Goal: Transaction & Acquisition: Book appointment/travel/reservation

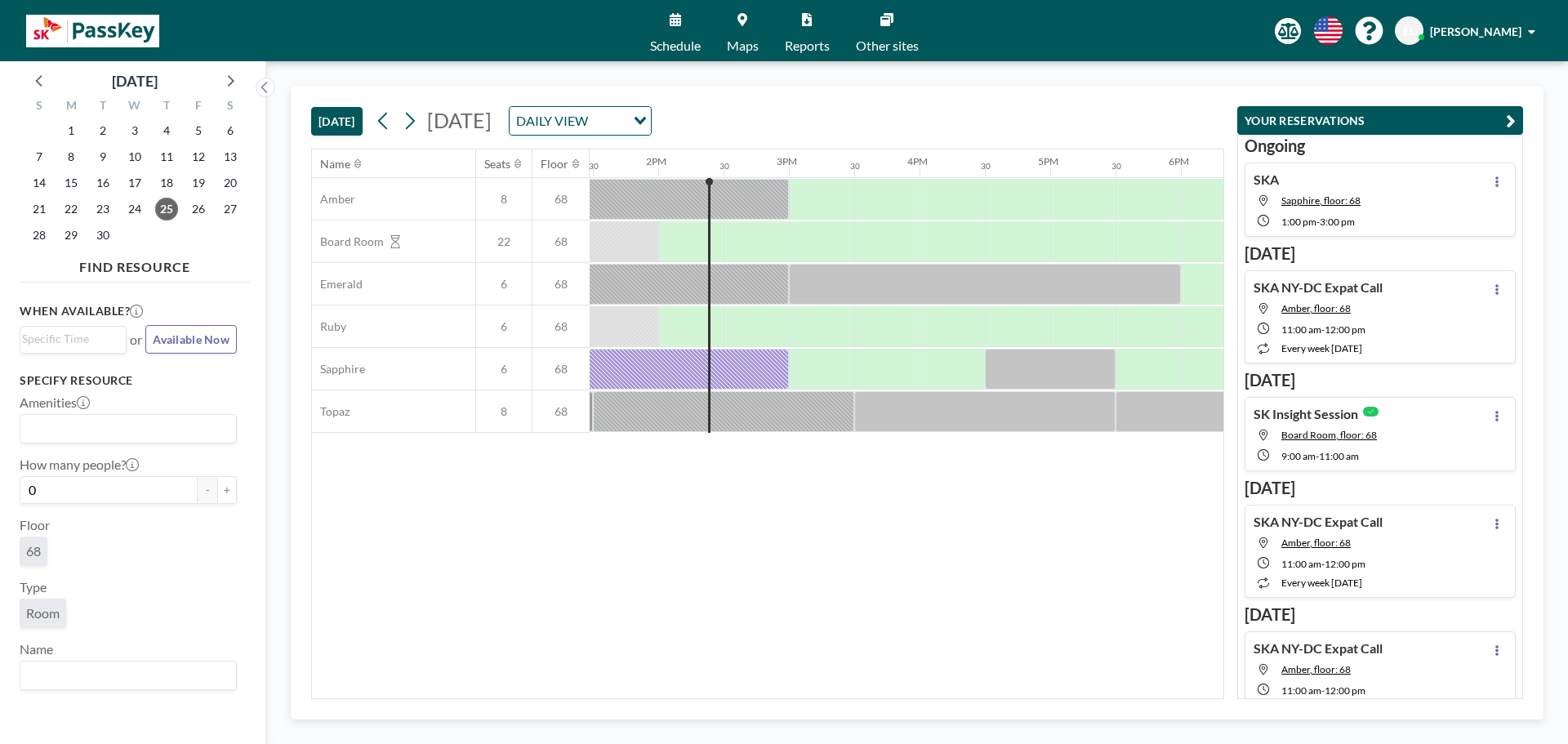
scroll to position [0, 1764]
click at [417, 123] on icon at bounding box center [409, 121] width 15 height 24
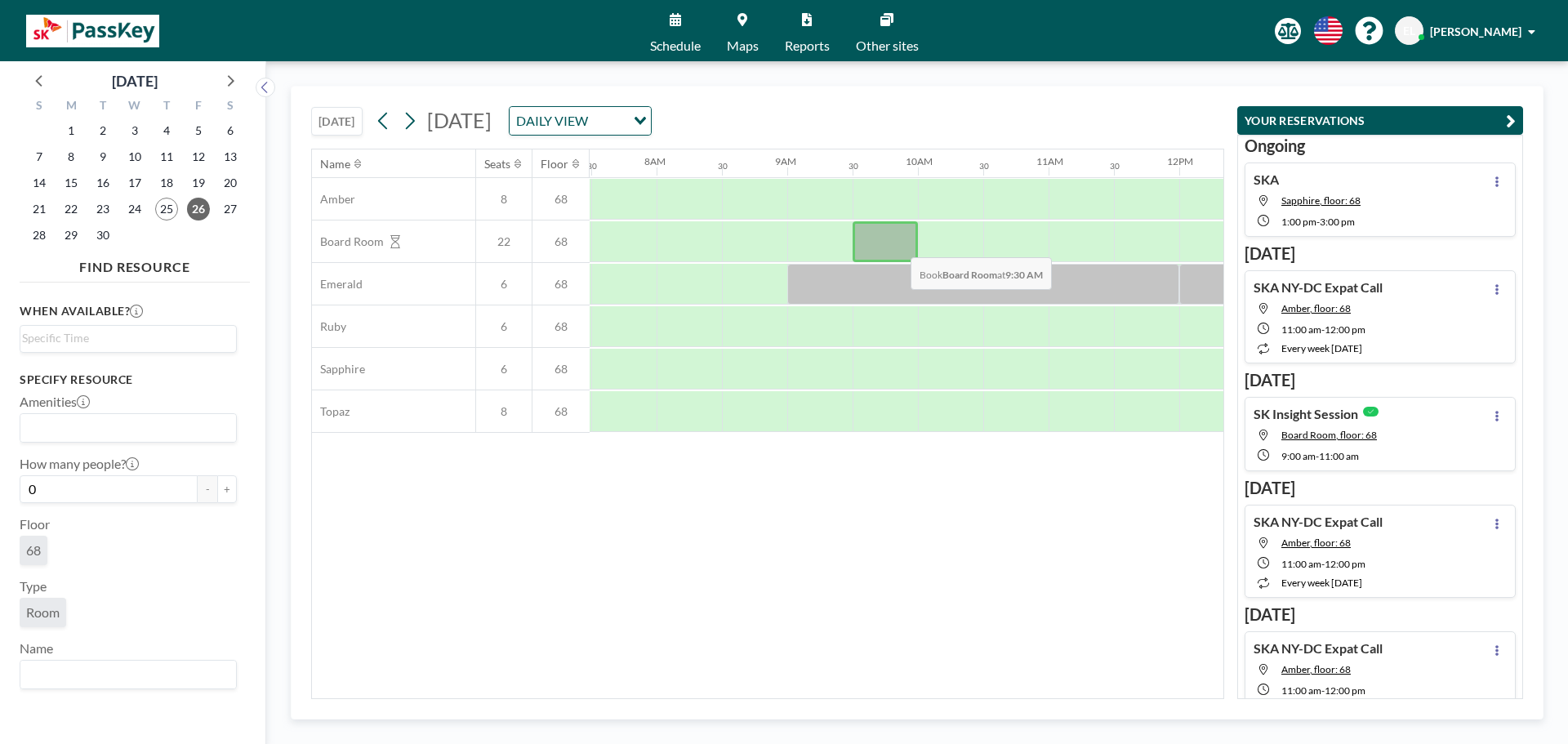
scroll to position [0, 980]
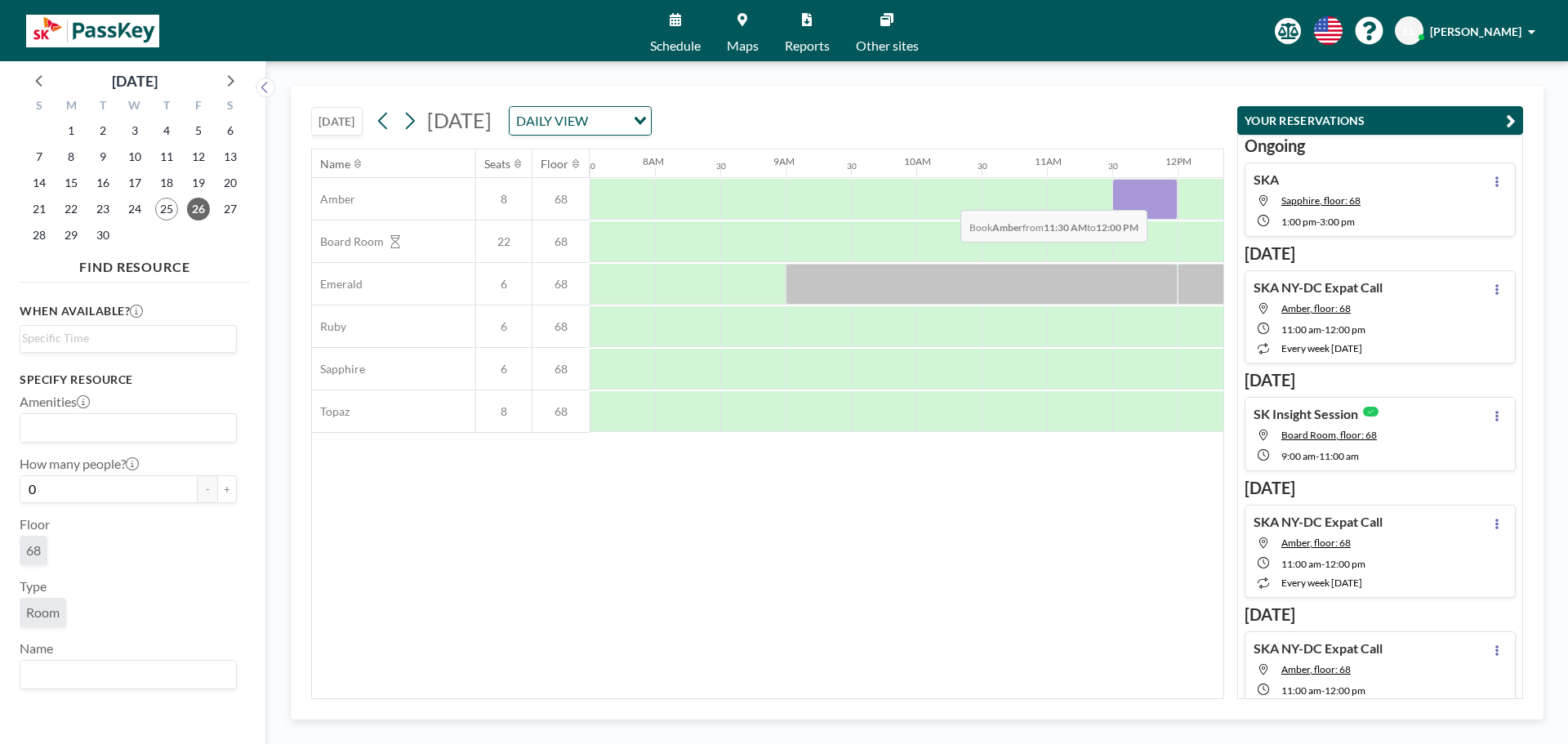
click at [949, 199] on div at bounding box center [1178, 199] width 3136 height 43
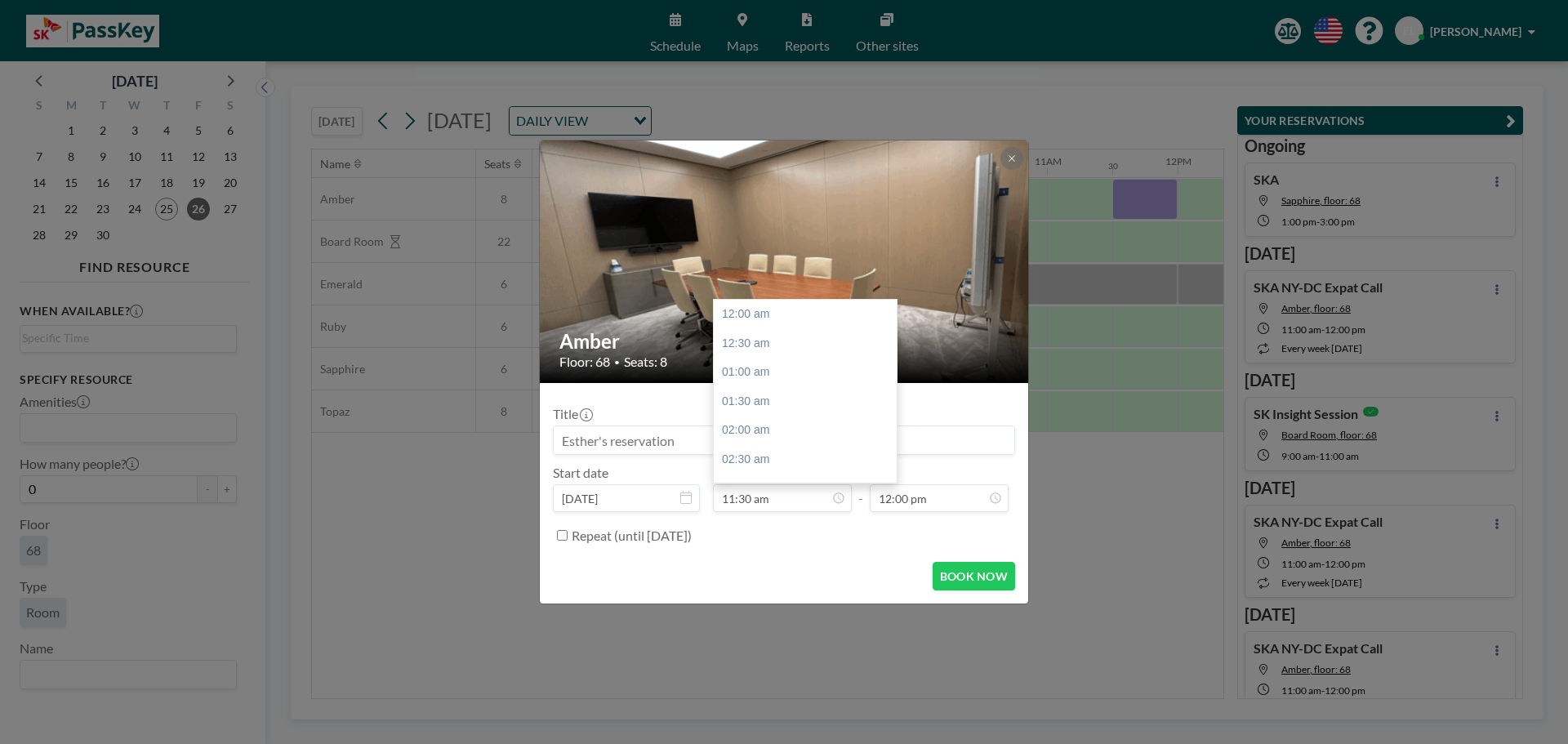
scroll to position [669, 0]
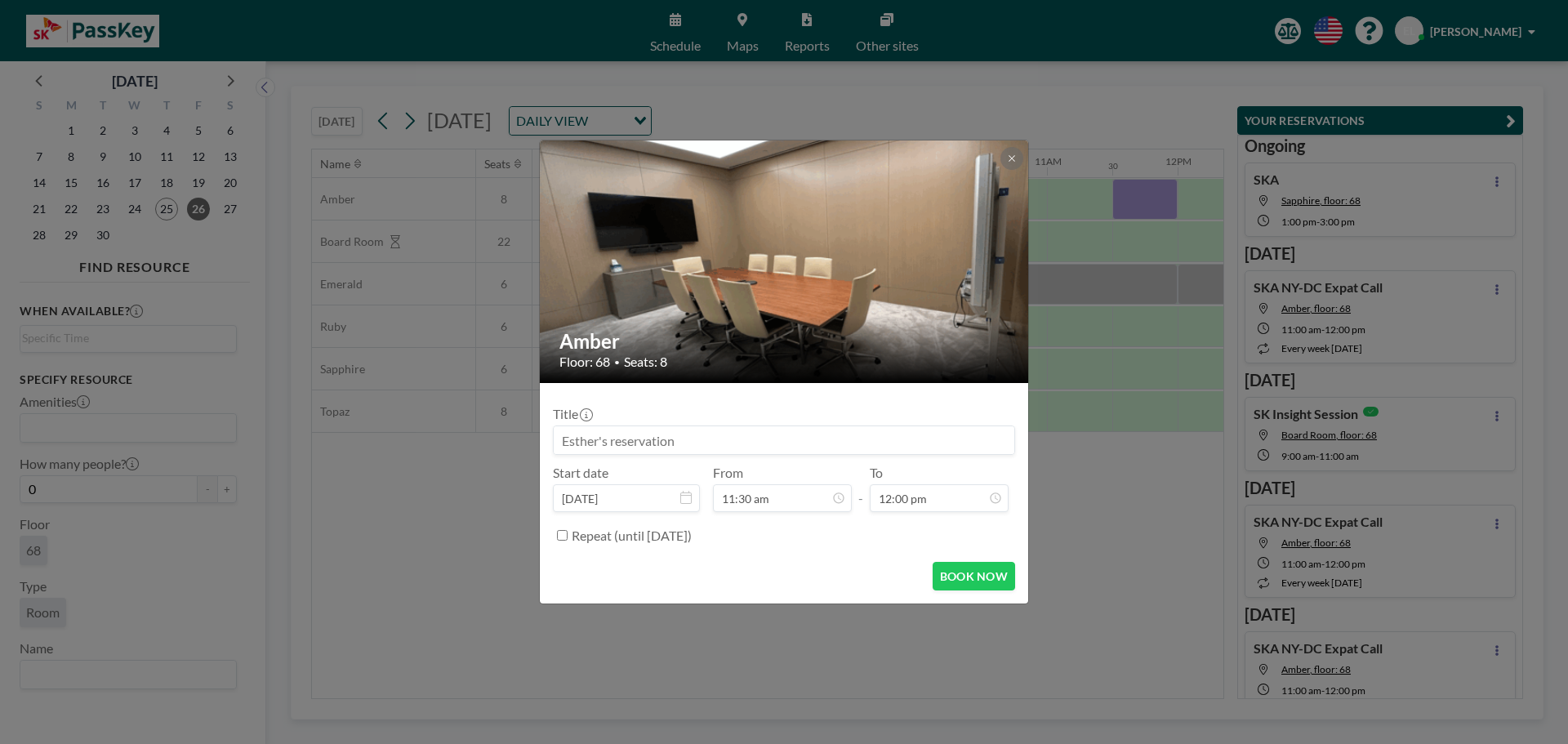
drag, startPoint x: 691, startPoint y: 441, endPoint x: 391, endPoint y: 443, distance: 300.0
click at [381, 443] on div "Amber Floor: 68 • Seats: 8 Title Start date Sep 26, 2025 From 11:30 am - To 12:…" at bounding box center [784, 372] width 1568 height 744
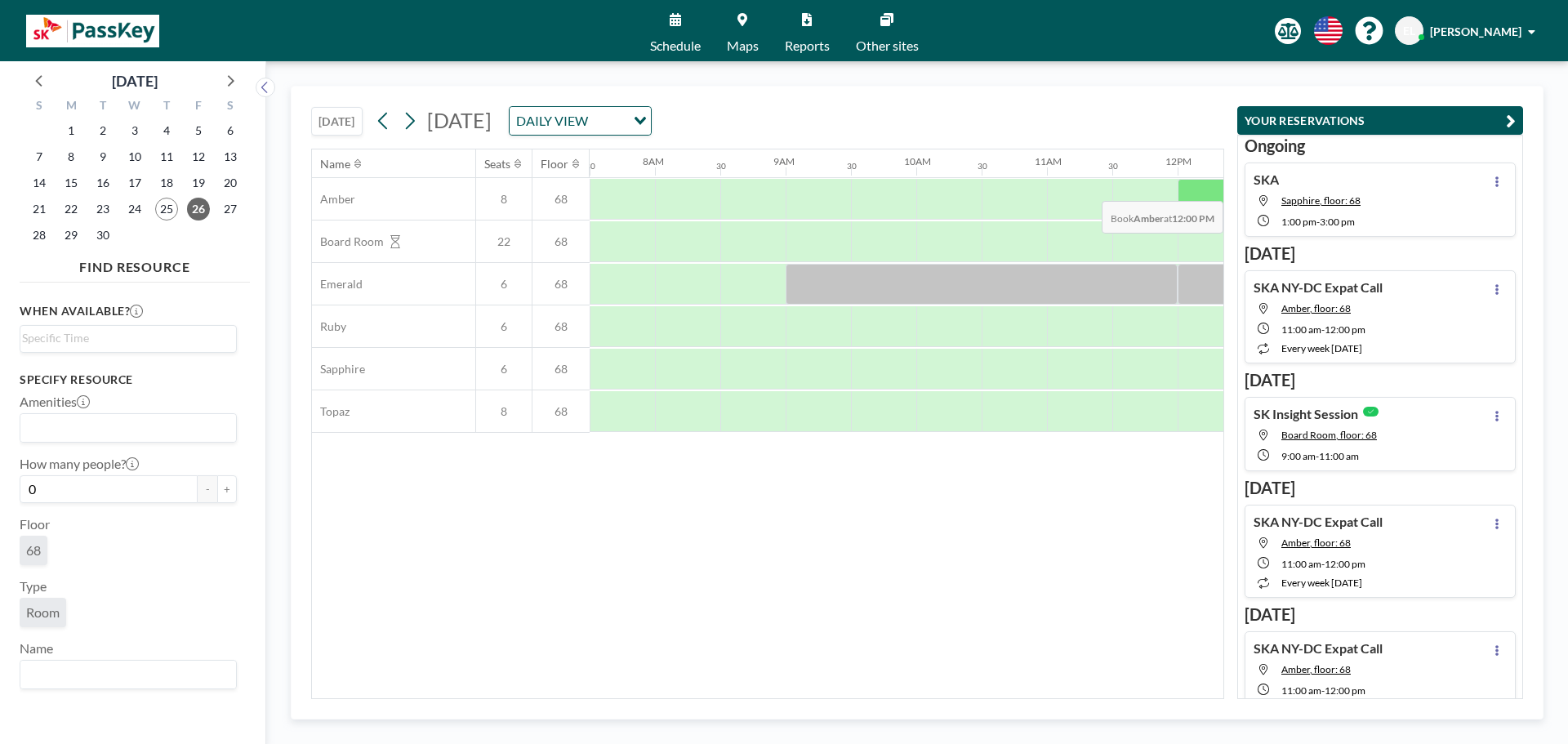
click at [1208, 189] on div at bounding box center [1210, 199] width 65 height 41
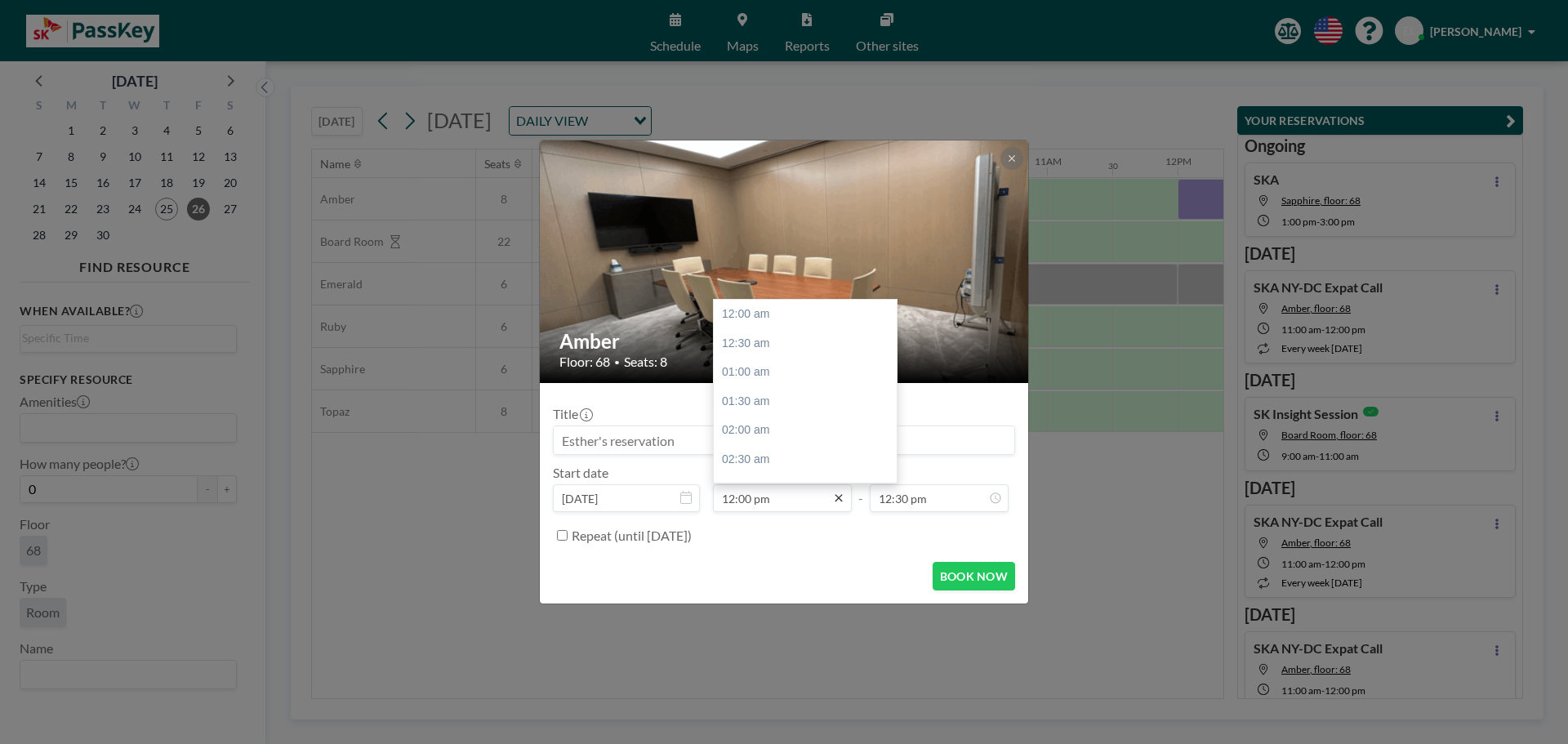
scroll to position [698, 0]
click at [837, 502] on icon at bounding box center [838, 498] width 7 height 7
click at [768, 396] on div "01:30 pm" at bounding box center [809, 402] width 191 height 29
type input "01:30 pm"
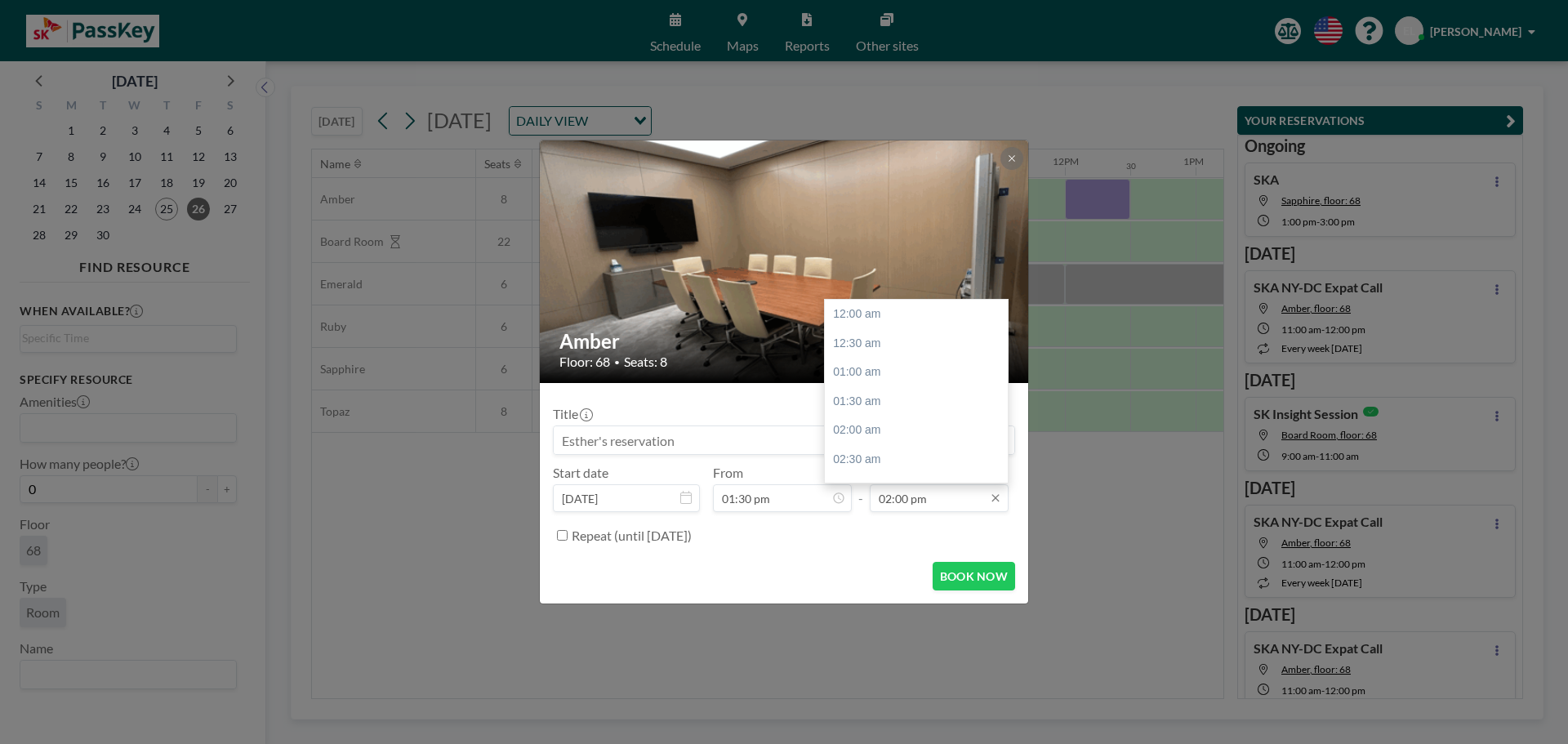
scroll to position [814, 0]
click at [916, 501] on input "02:00 pm" at bounding box center [939, 498] width 139 height 28
click at [890, 404] on div "03:30 pm" at bounding box center [920, 401] width 191 height 29
type input "03:30 pm"
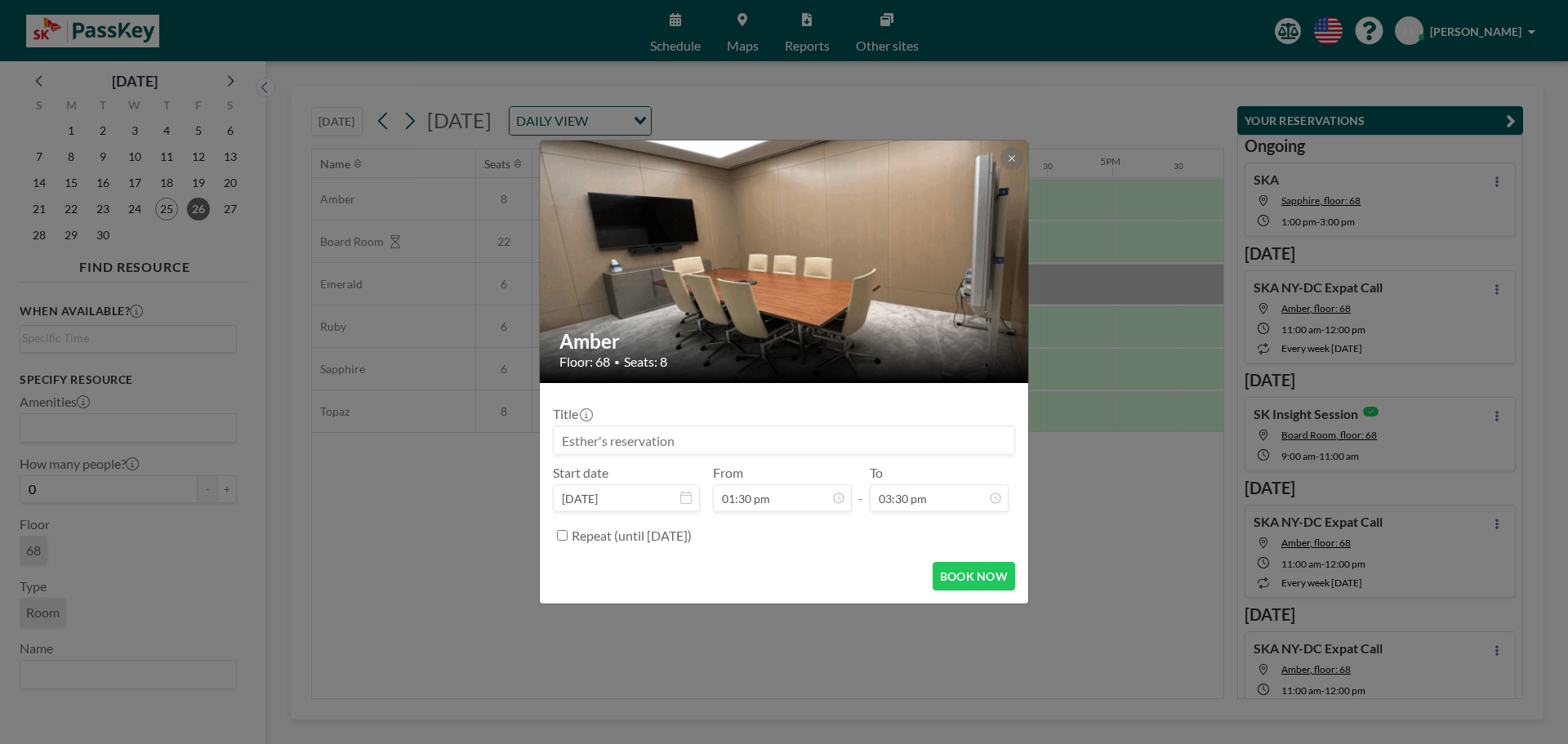
click at [788, 445] on input at bounding box center [784, 440] width 461 height 28
type input "S"
type input "SKA-Akin"
click at [956, 580] on button "BOOK NOW" at bounding box center [974, 576] width 83 height 29
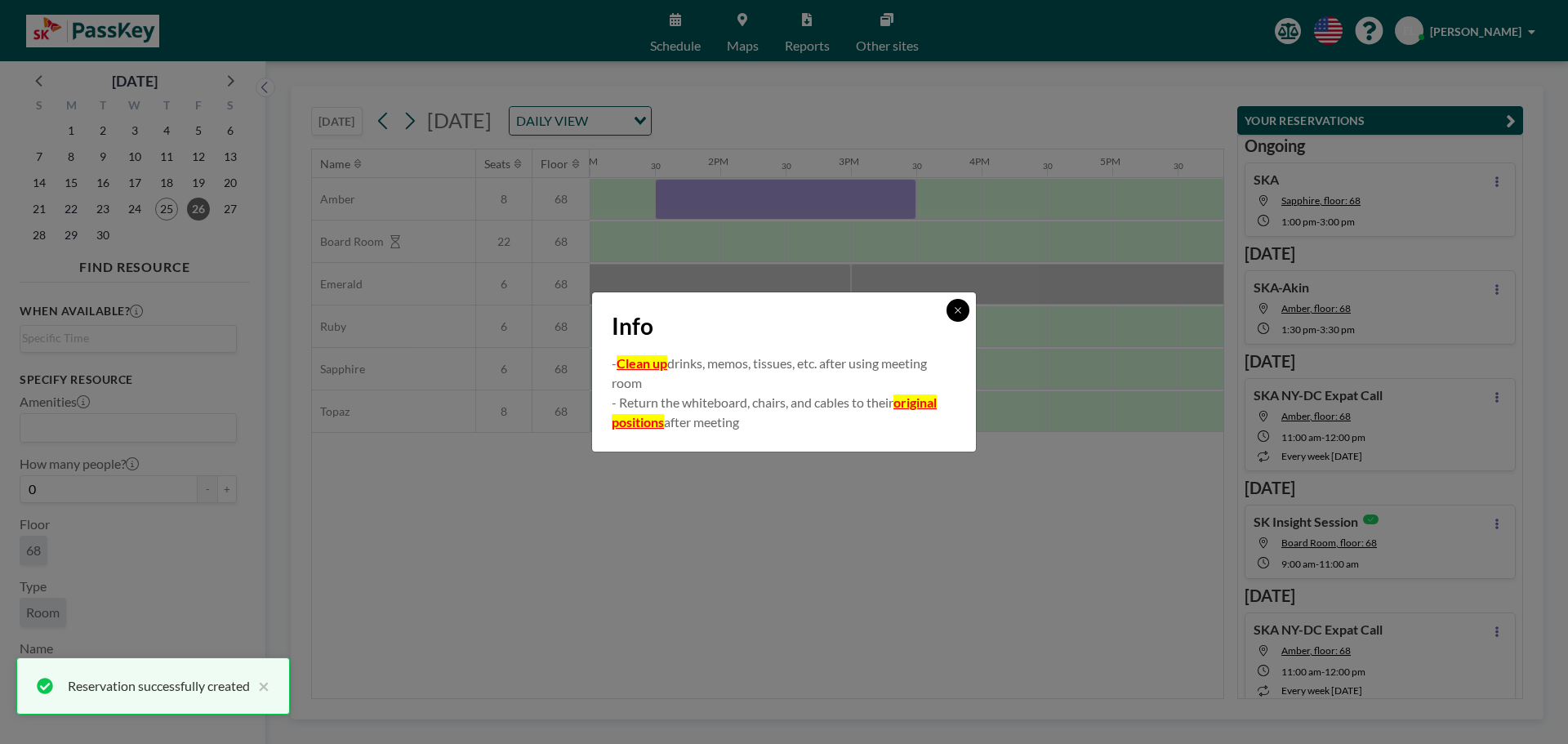
click at [961, 308] on icon at bounding box center [957, 310] width 10 height 10
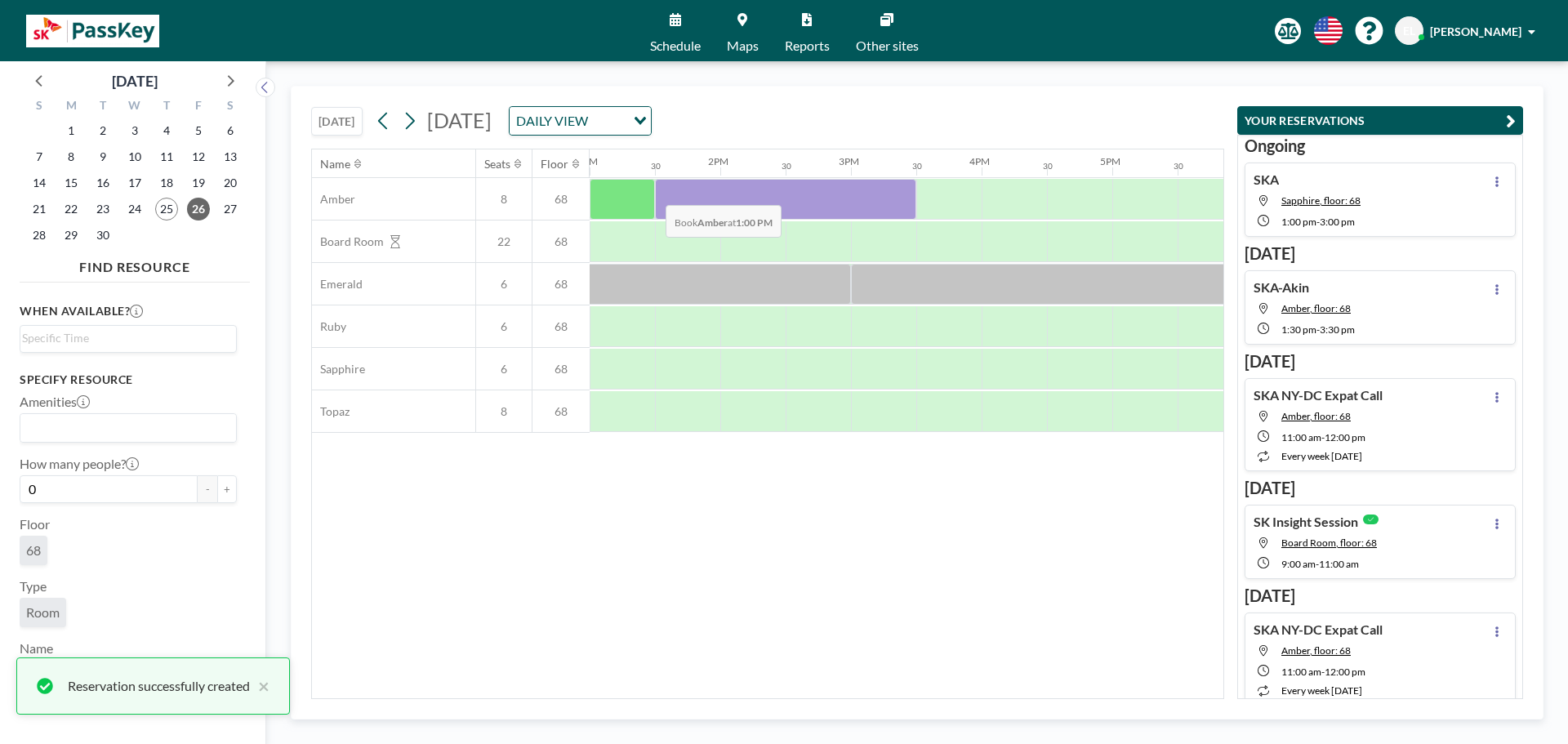
click at [655, 191] on div at bounding box center [786, 199] width 261 height 41
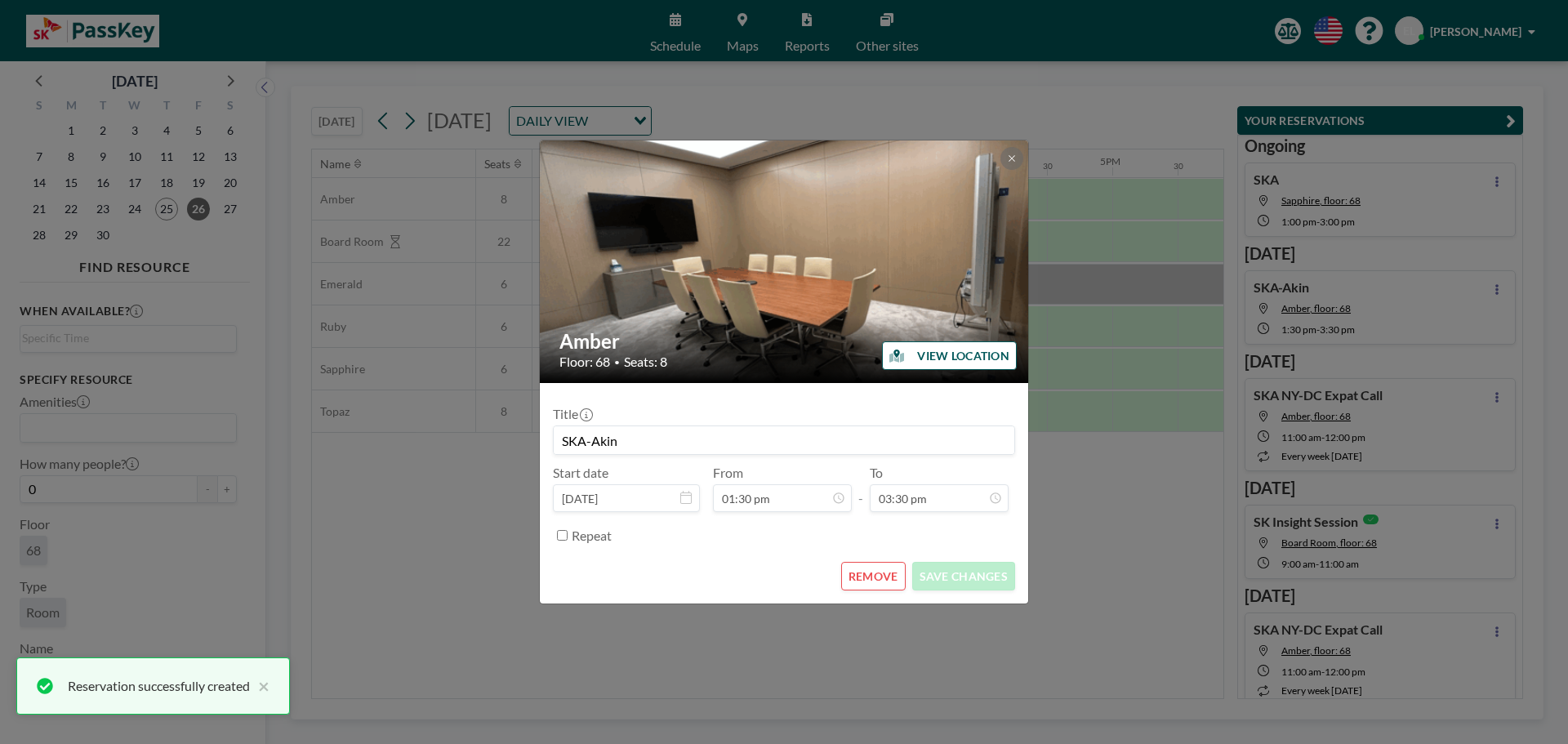
click at [933, 362] on button "VIEW LOCATION" at bounding box center [949, 356] width 135 height 29
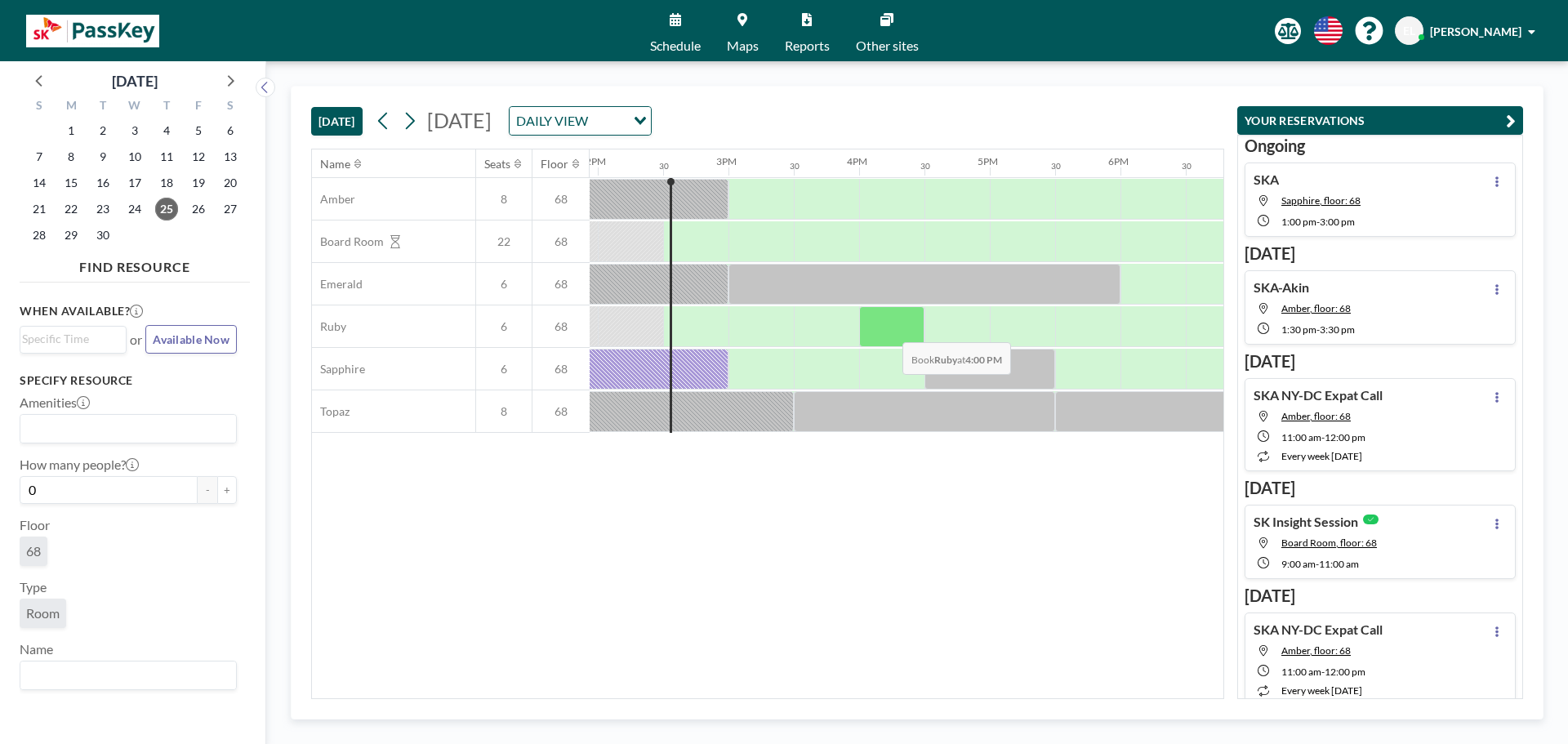
scroll to position [0, 1829]
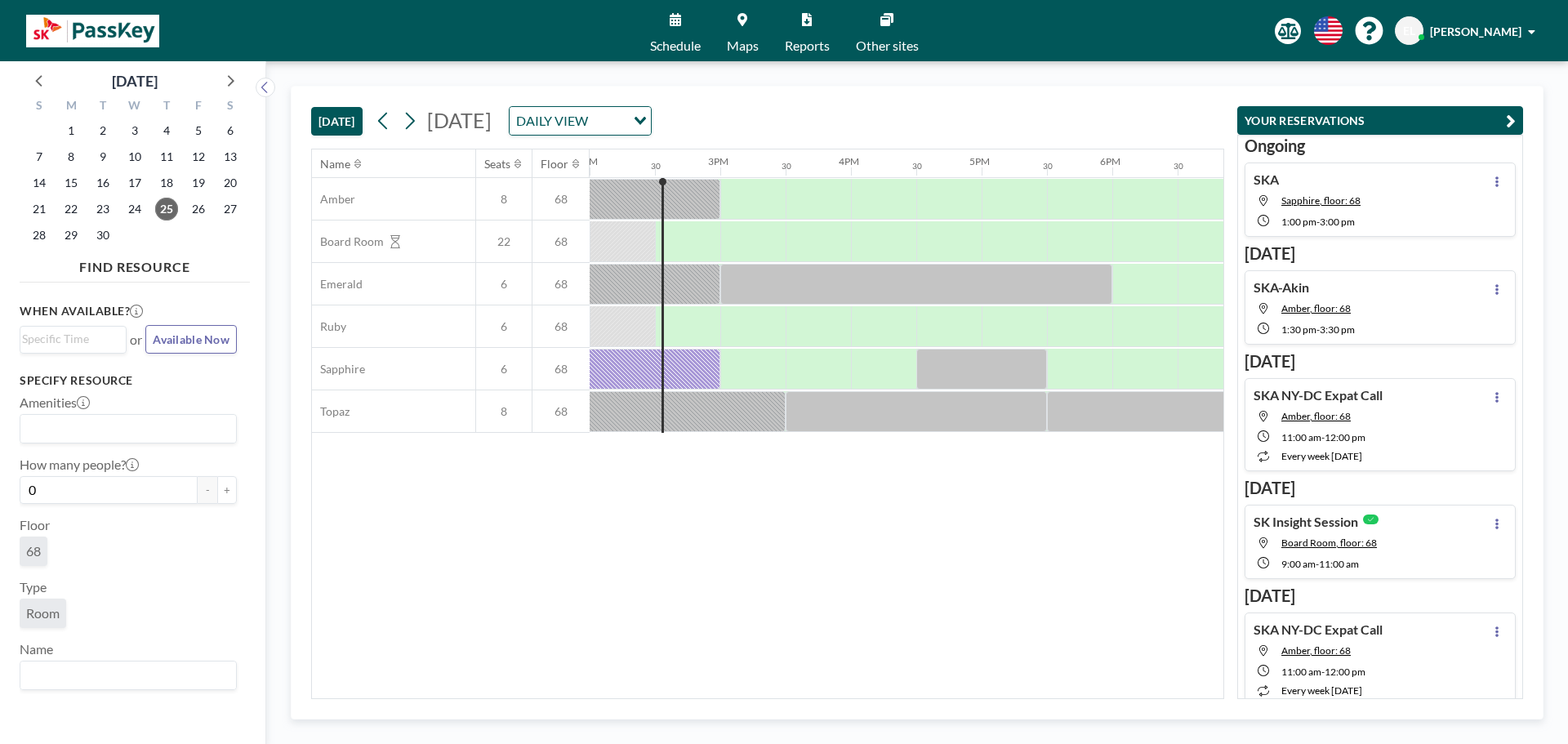
click at [428, 119] on div "Thursday, September 25, 2025 DAILY VIEW Loading..." at bounding box center [512, 121] width 281 height 29
click at [410, 122] on icon at bounding box center [409, 121] width 15 height 24
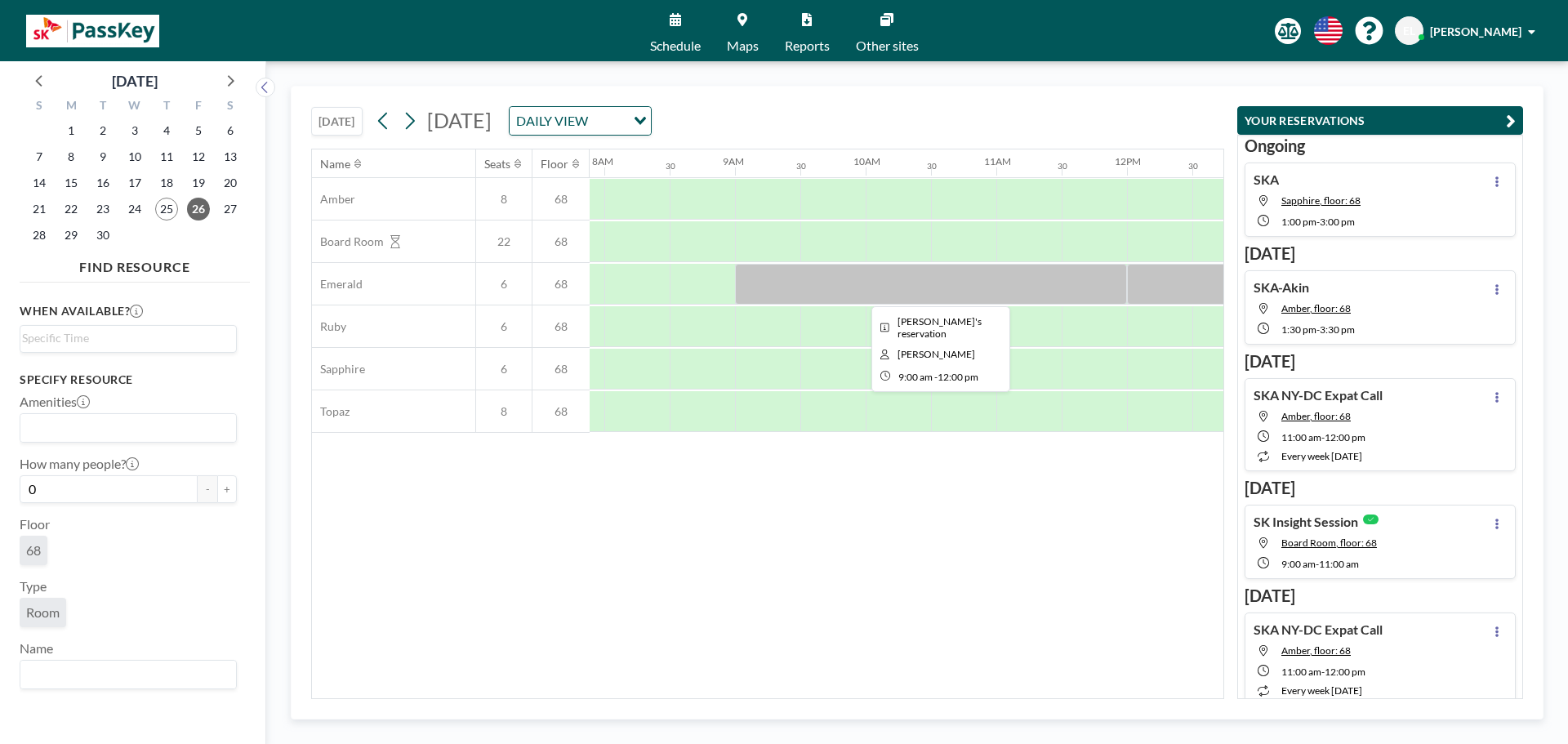
scroll to position [0, 1045]
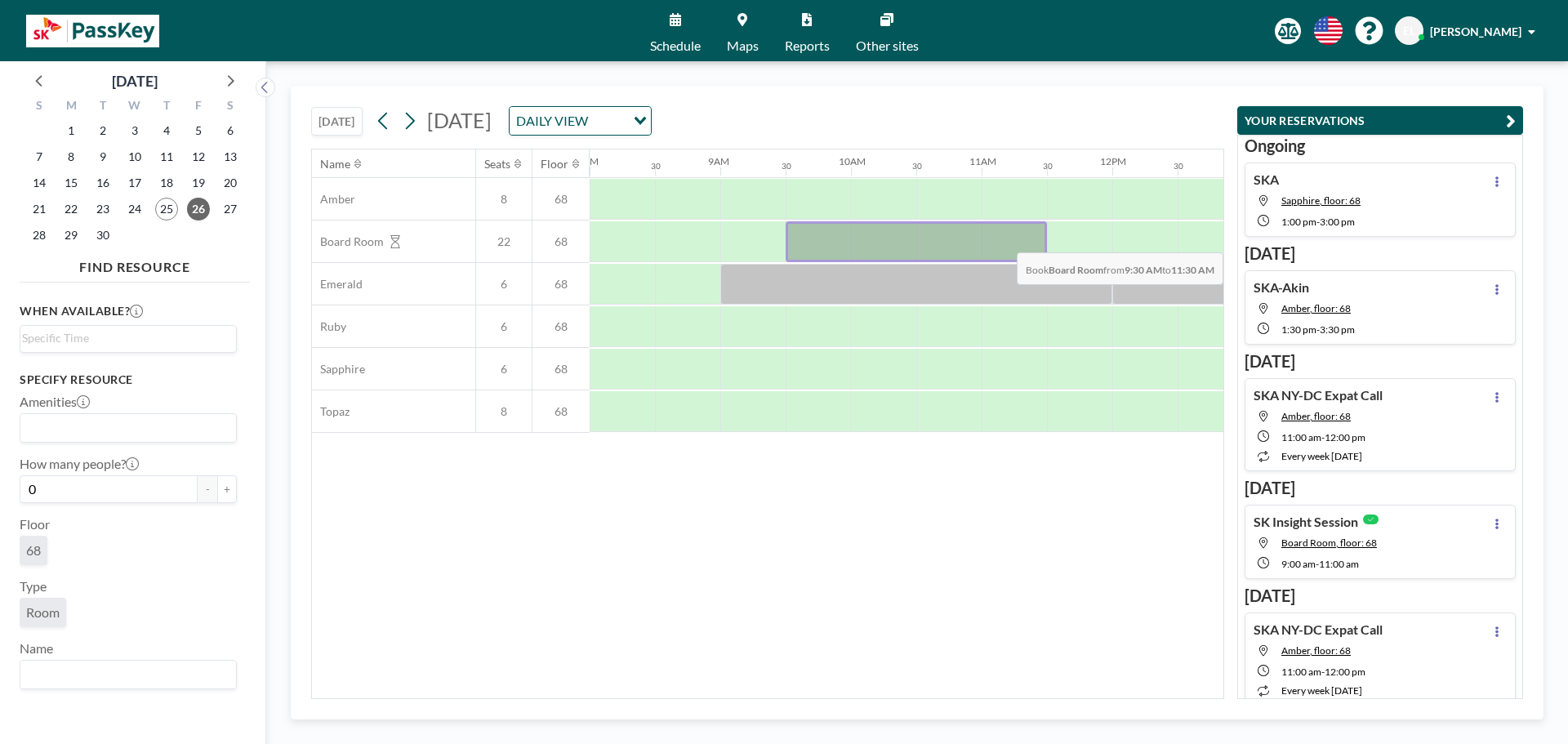
drag, startPoint x: 792, startPoint y: 233, endPoint x: 1191, endPoint y: 240, distance: 399.1
click at [1191, 240] on div at bounding box center [1112, 241] width 3136 height 43
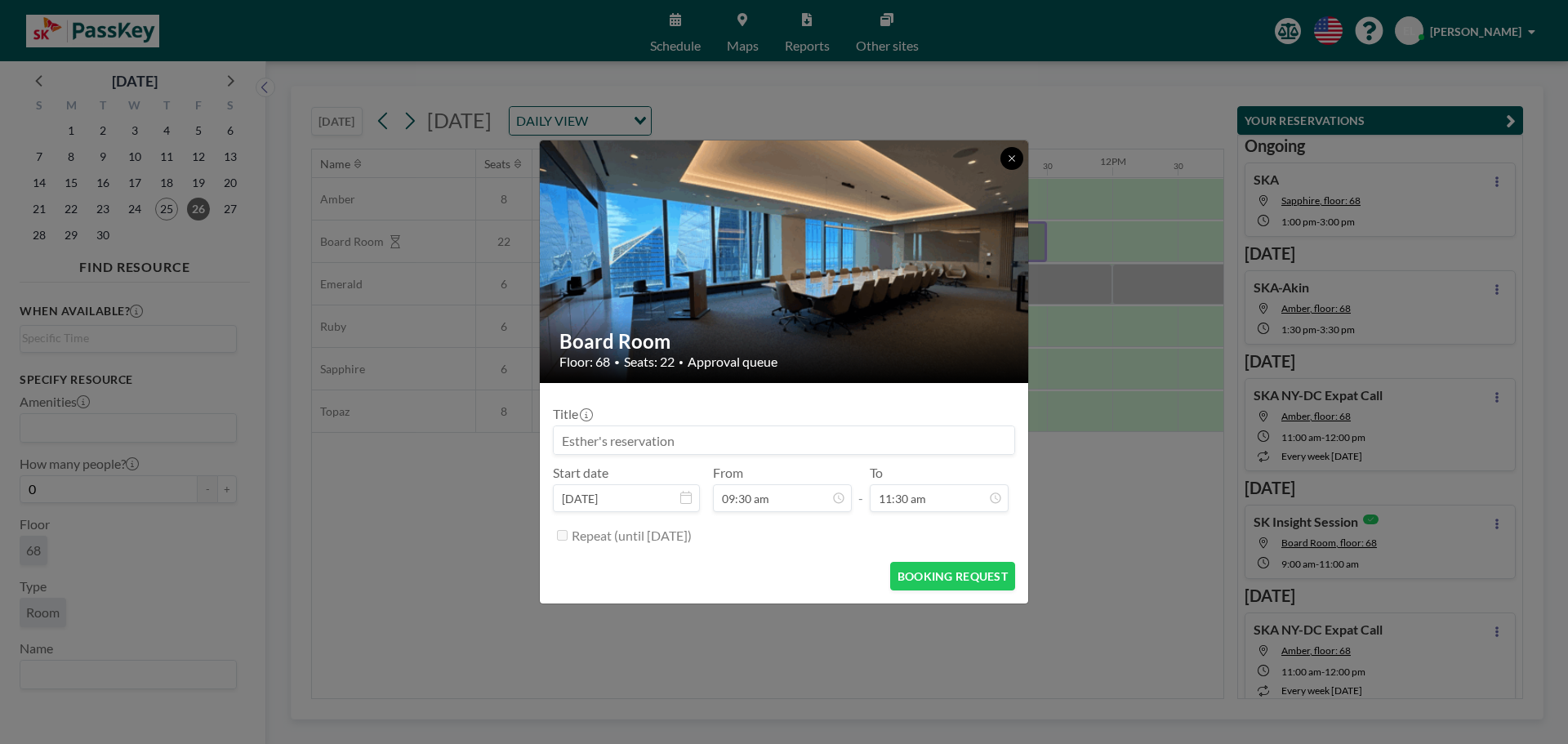
click at [1016, 160] on icon at bounding box center [1012, 158] width 10 height 10
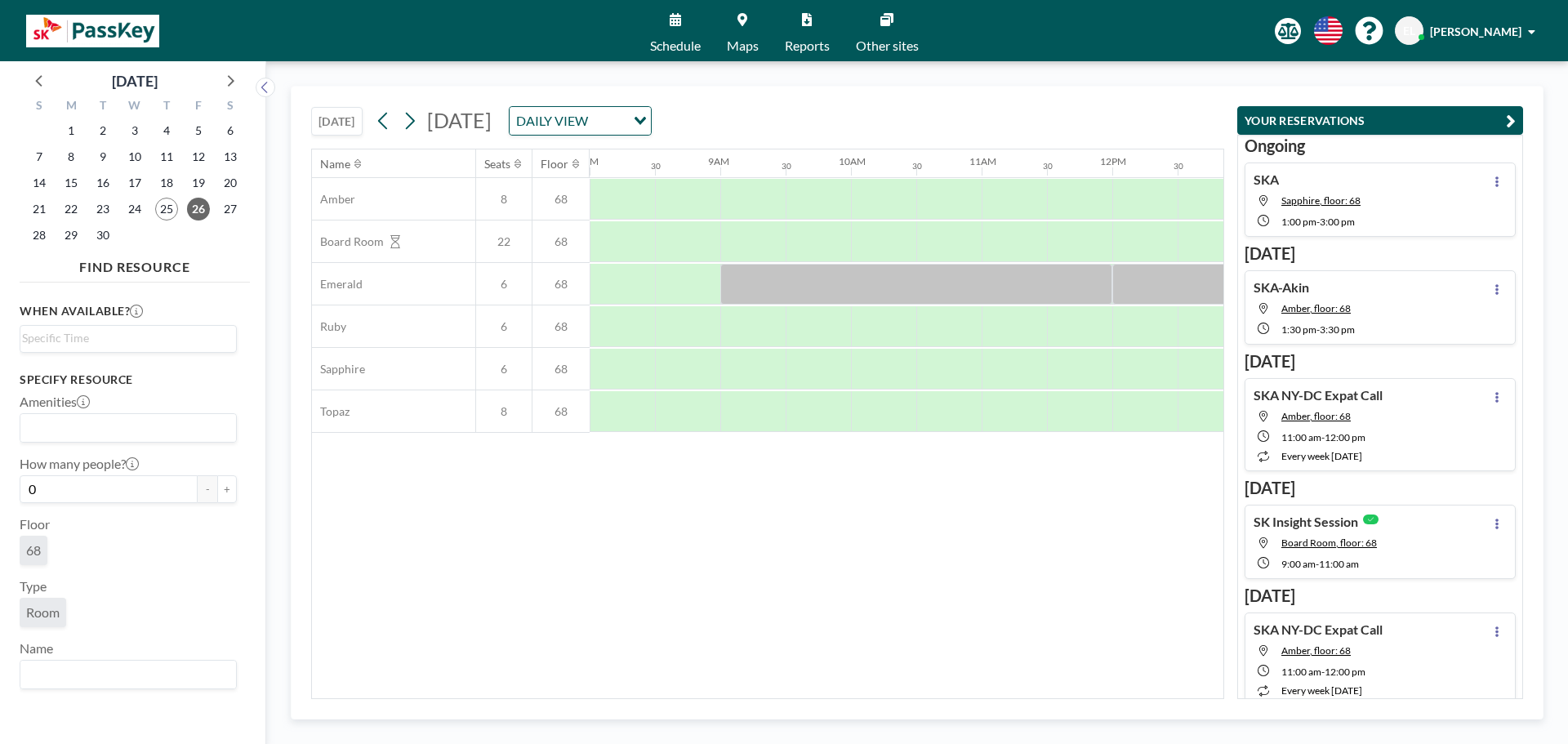
drag, startPoint x: 751, startPoint y: 688, endPoint x: 802, endPoint y: 688, distance: 51.0
click at [802, 688] on div "Name Seats Floor 12AM 30 1AM 30 2AM 30 3AM 30 4AM 30 5AM 30 6AM 30 7AM 30 8AM 3…" at bounding box center [768, 424] width 912 height 549
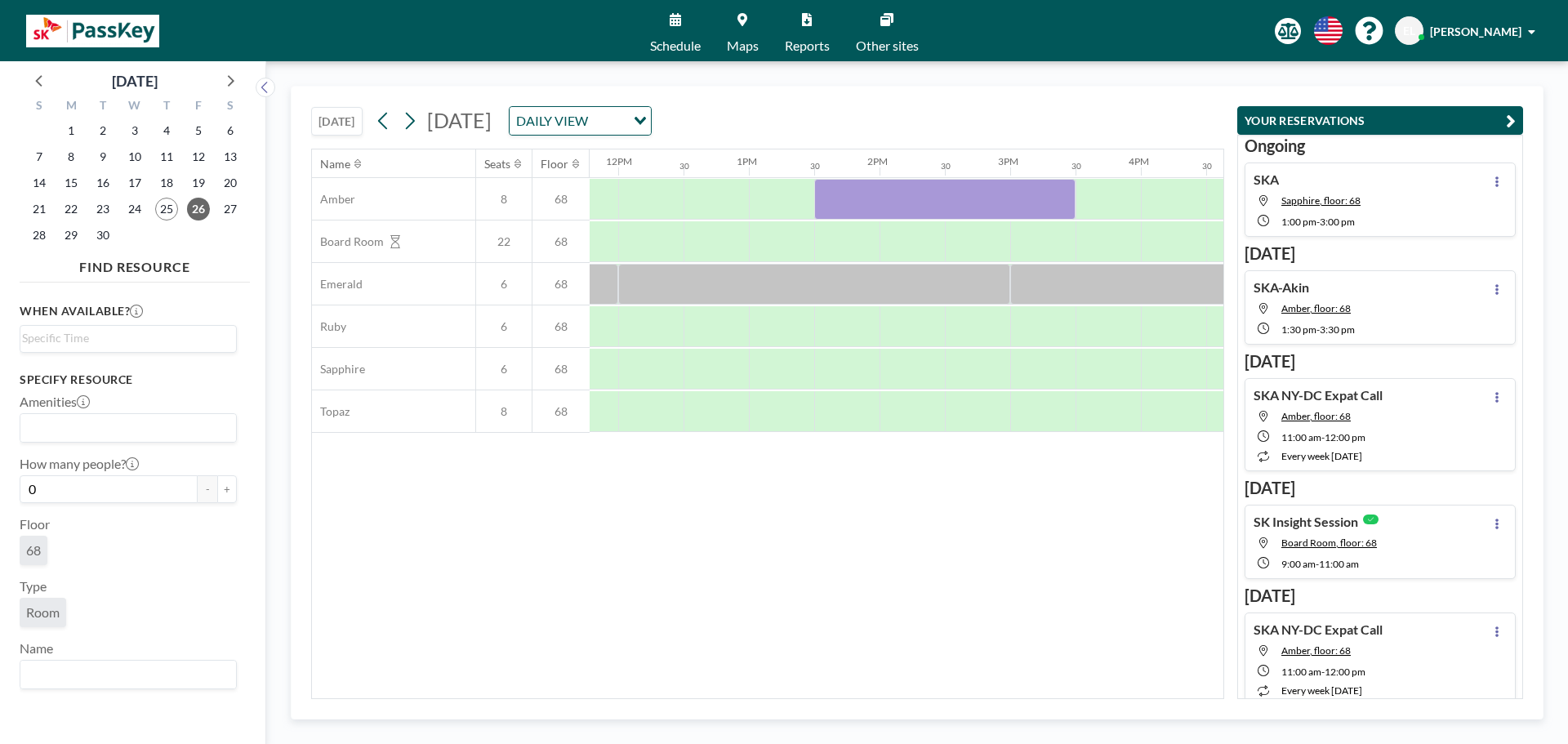
scroll to position [0, 1549]
click at [877, 196] on div at bounding box center [936, 199] width 261 height 41
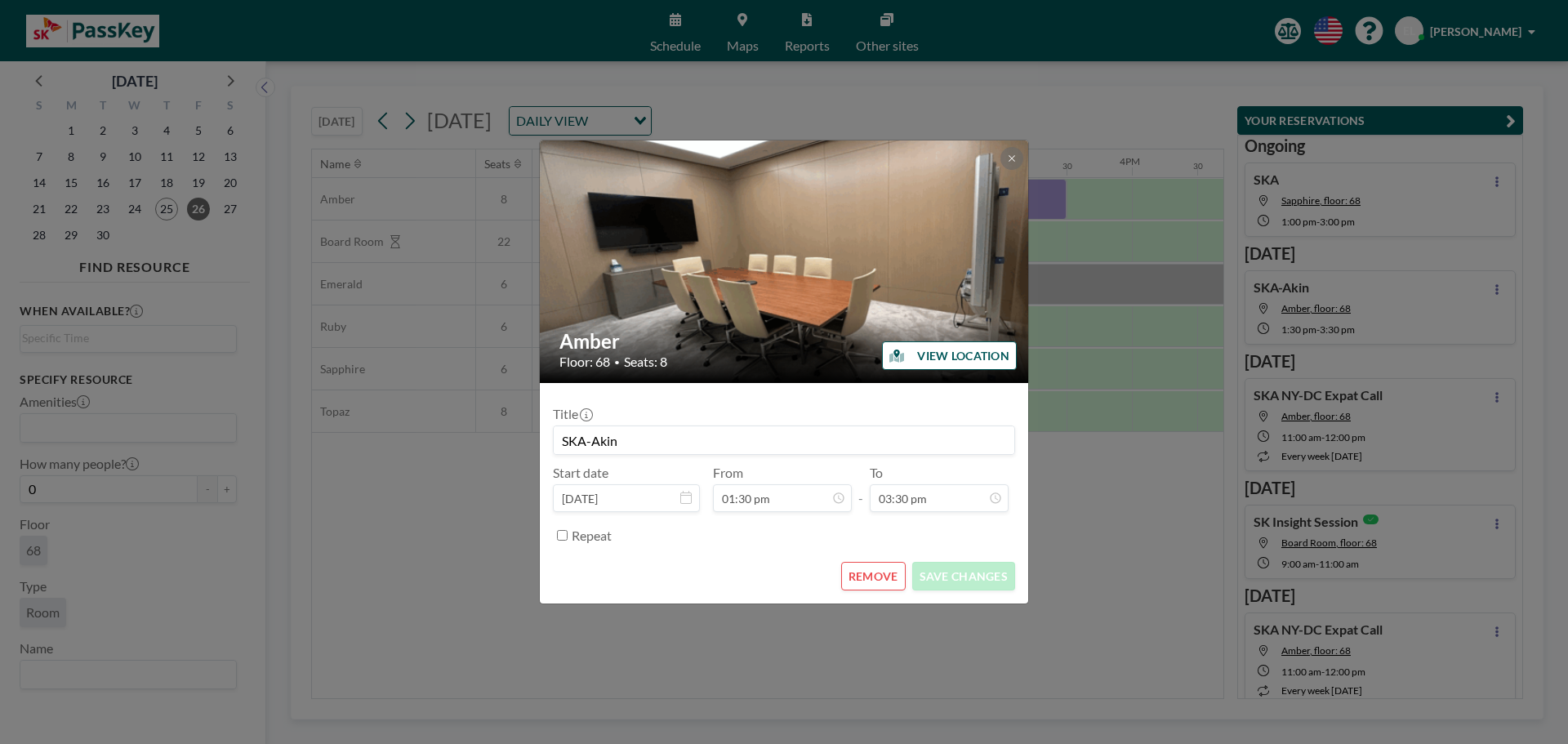
scroll to position [785, 0]
click at [879, 576] on button "REMOVE" at bounding box center [873, 576] width 64 height 29
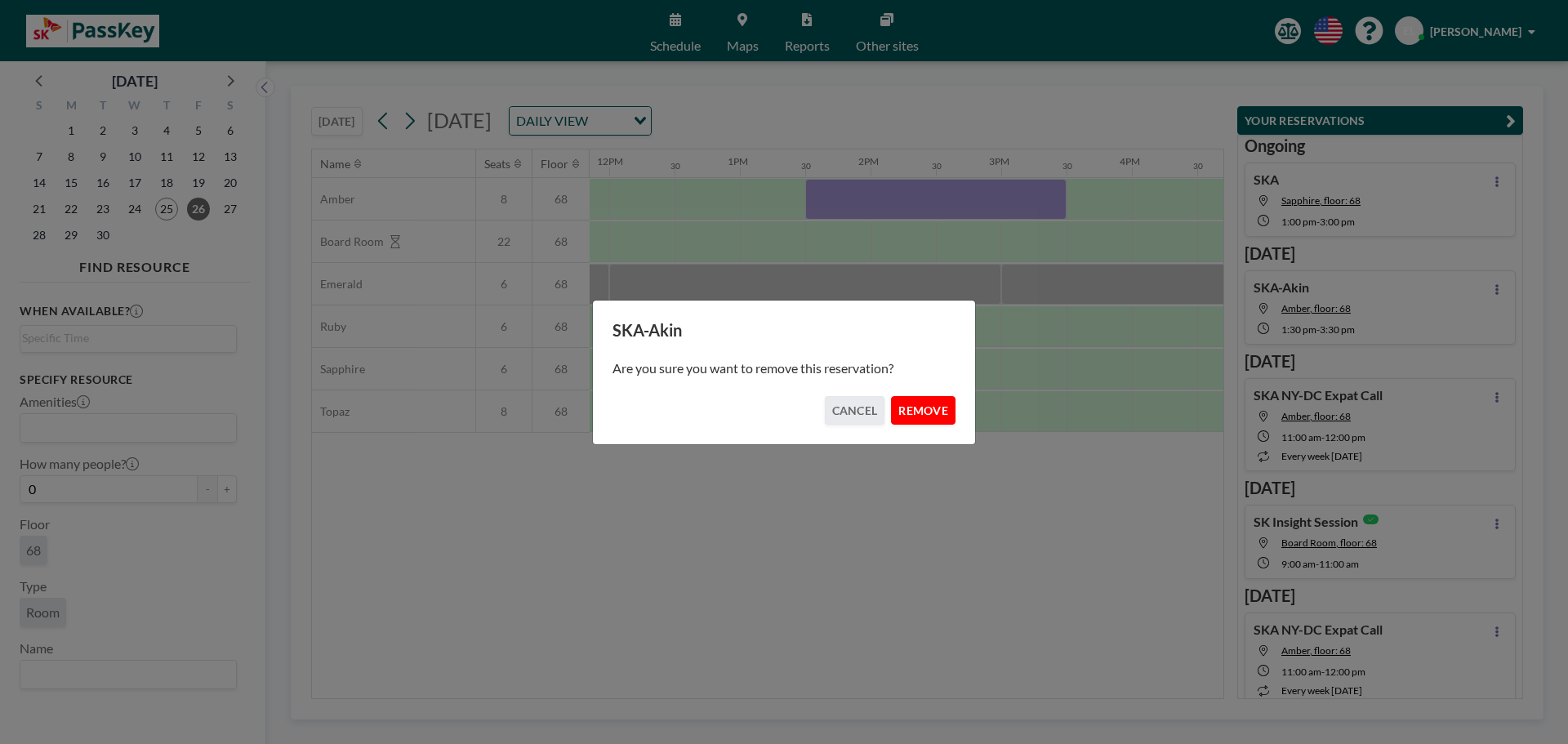
click at [925, 413] on button "REMOVE" at bounding box center [923, 411] width 64 height 29
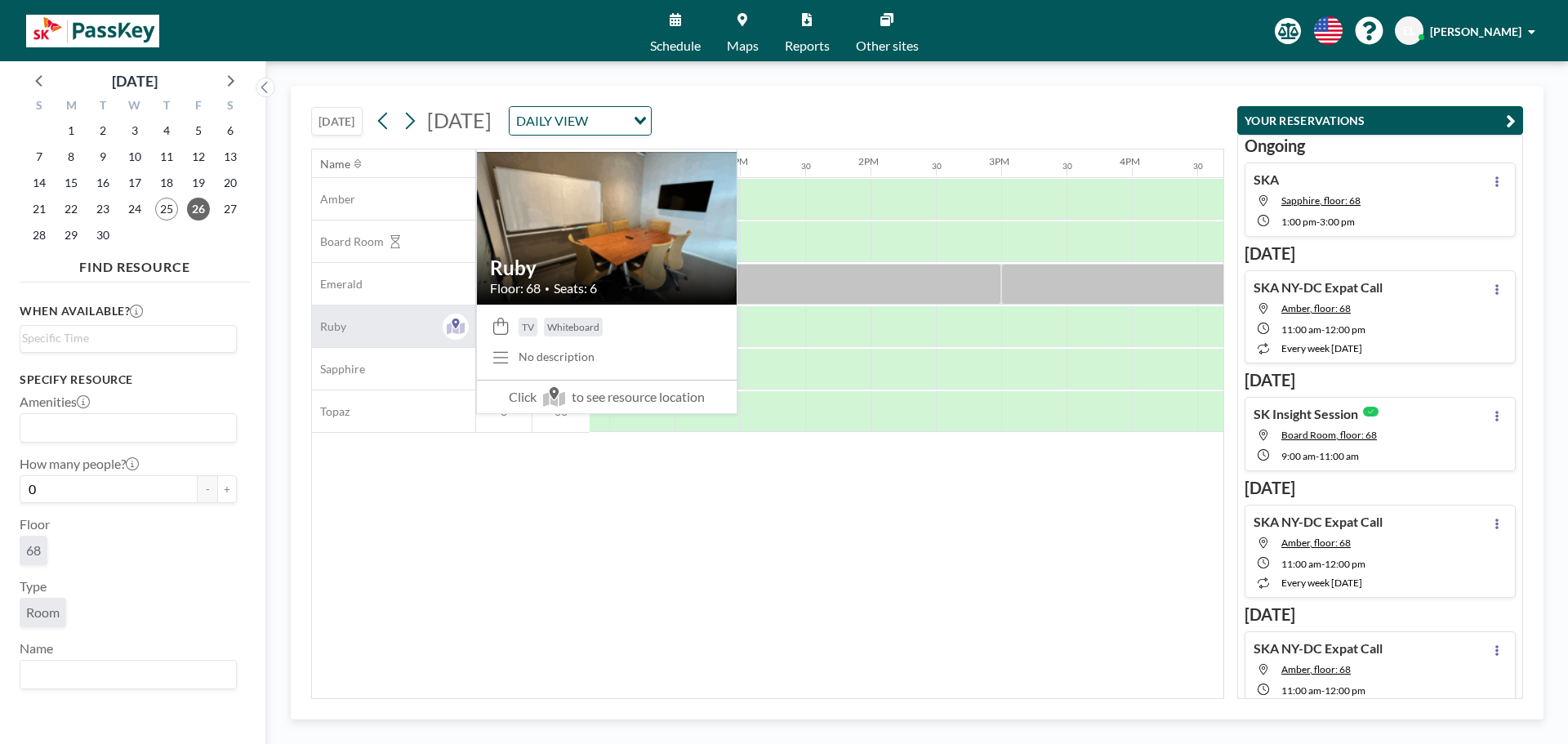
click at [429, 326] on div "Ruby" at bounding box center [394, 327] width 163 height 42
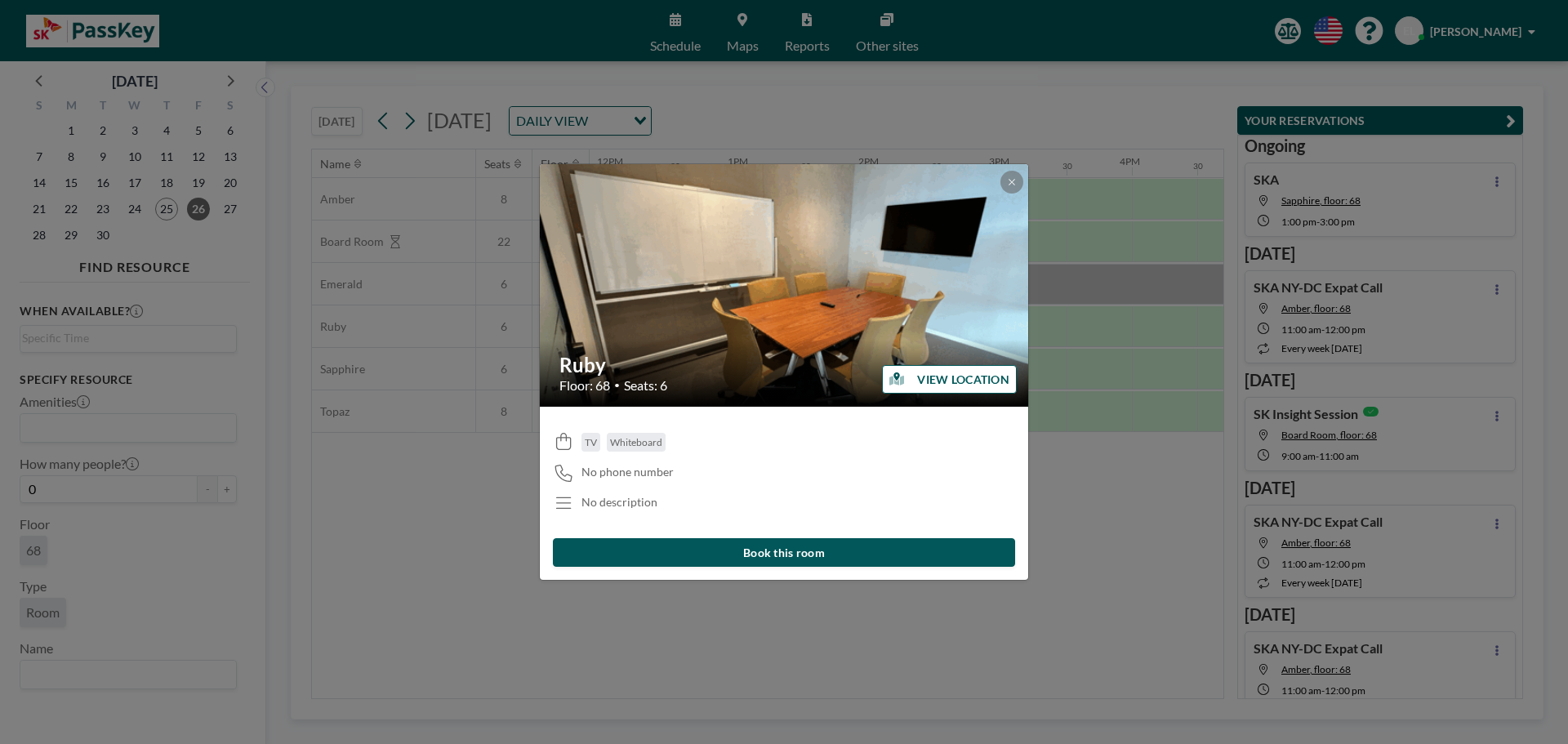
click at [961, 369] on button "VIEW LOCATION" at bounding box center [949, 379] width 135 height 29
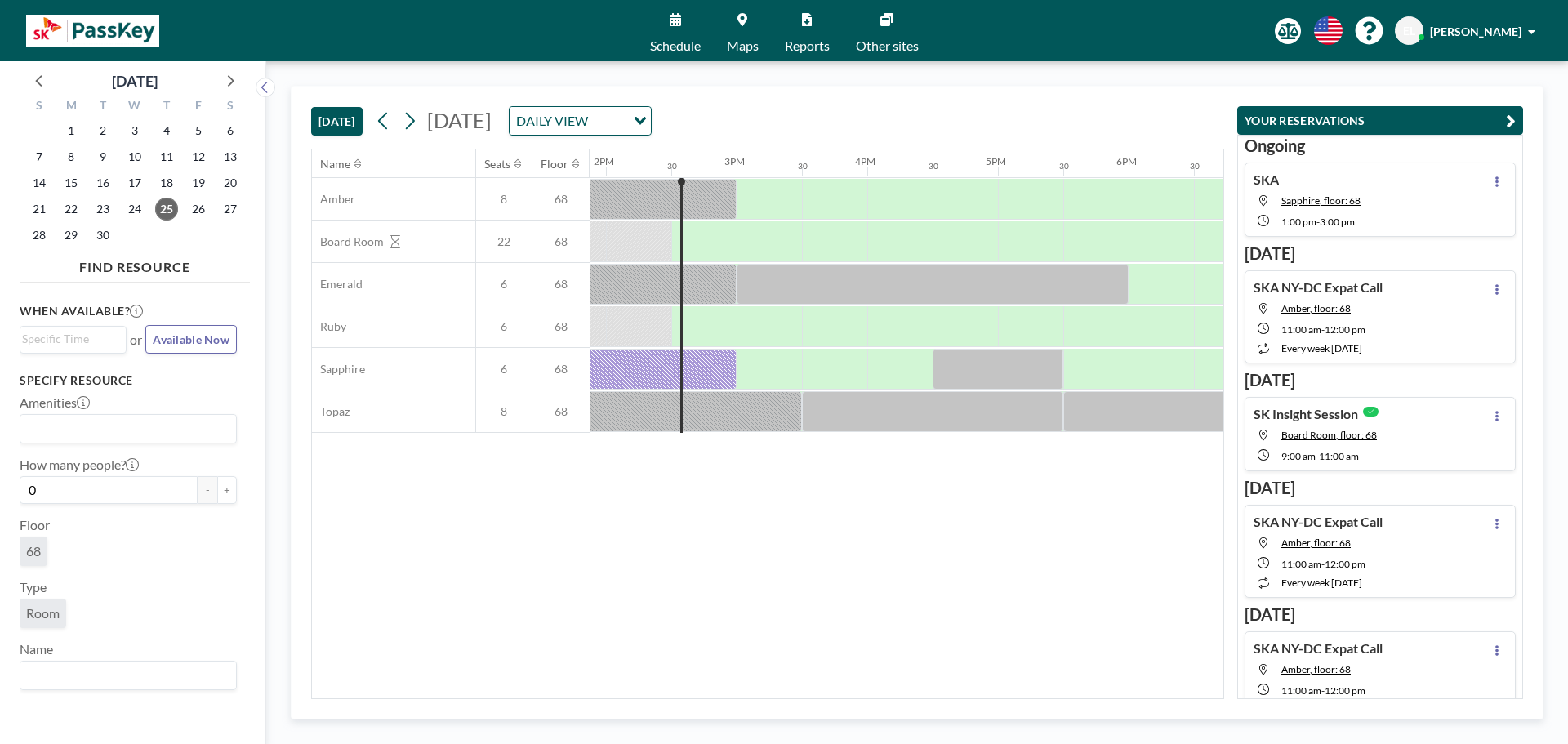
scroll to position [0, 1829]
click at [413, 113] on icon at bounding box center [409, 121] width 15 height 24
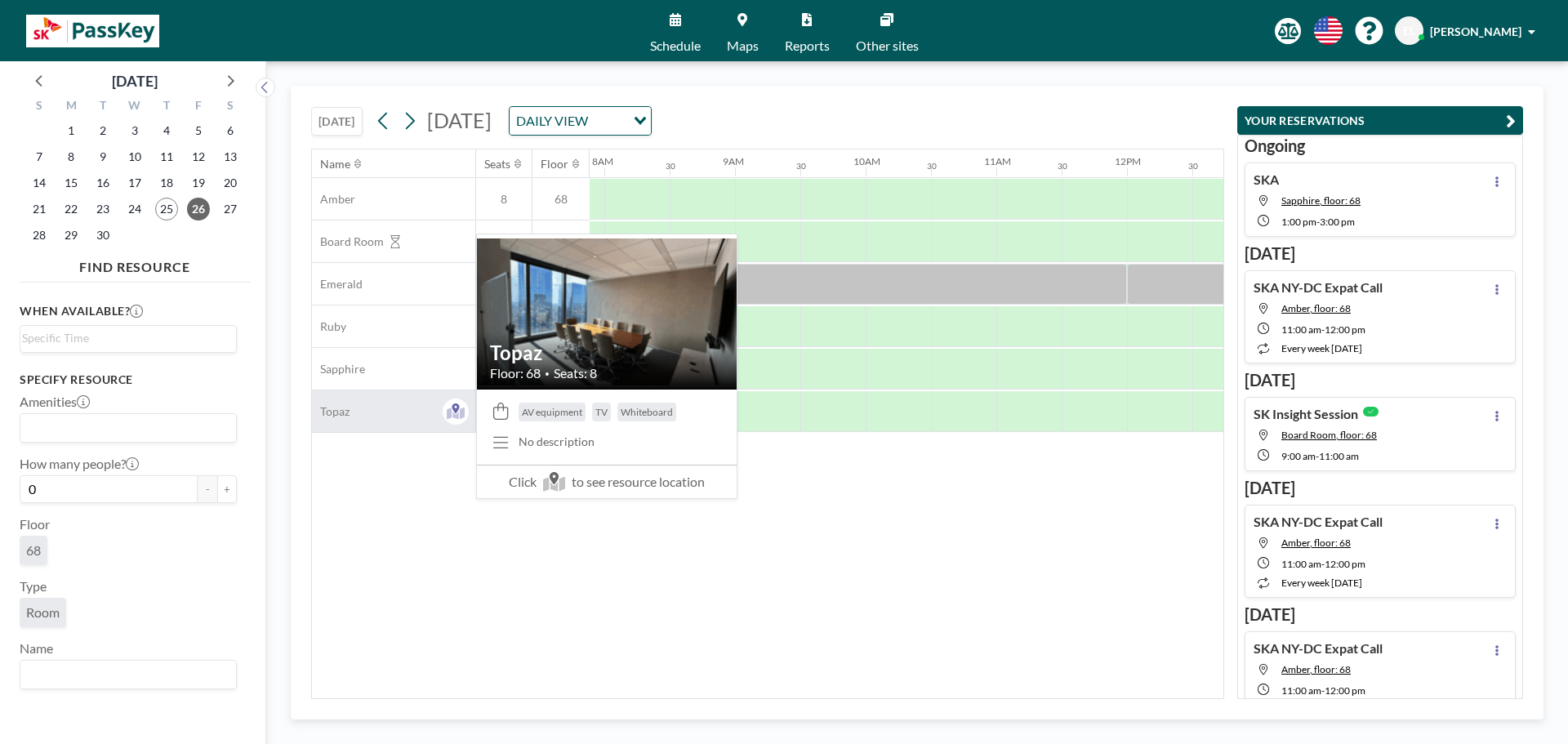
scroll to position [0, 1045]
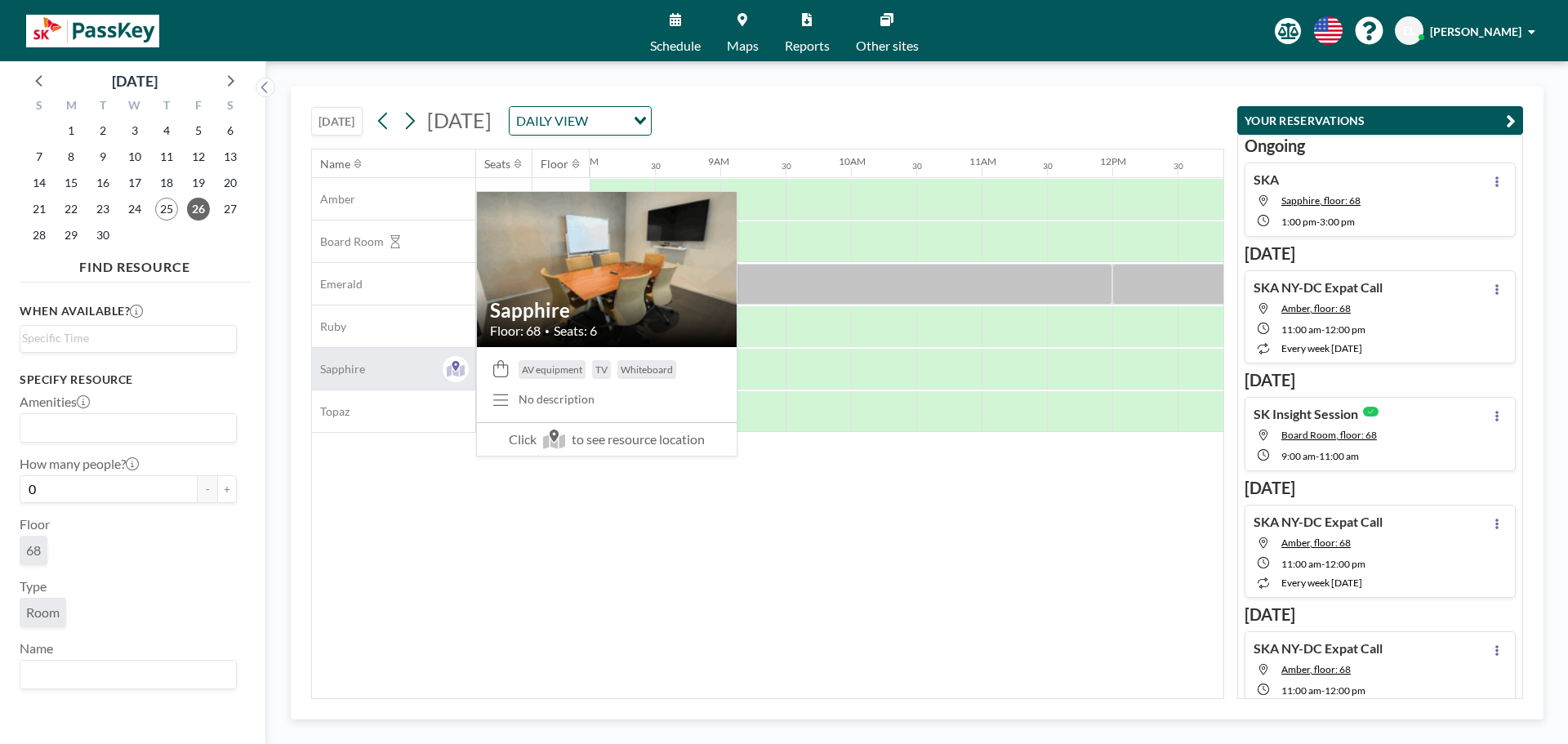
click at [393, 370] on div "Sapphire" at bounding box center [394, 368] width 163 height 42
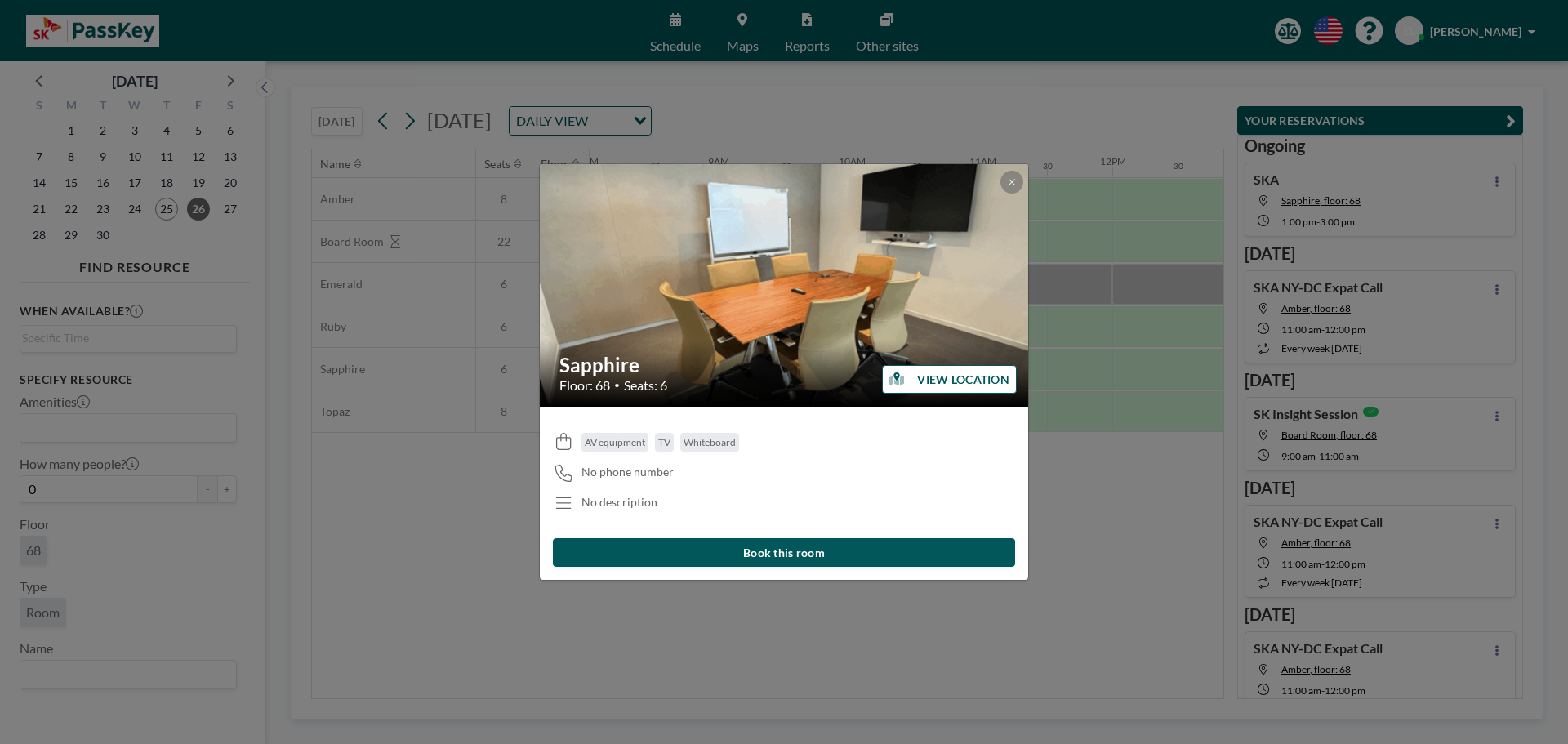
click at [799, 554] on button "Book this room" at bounding box center [783, 553] width 462 height 29
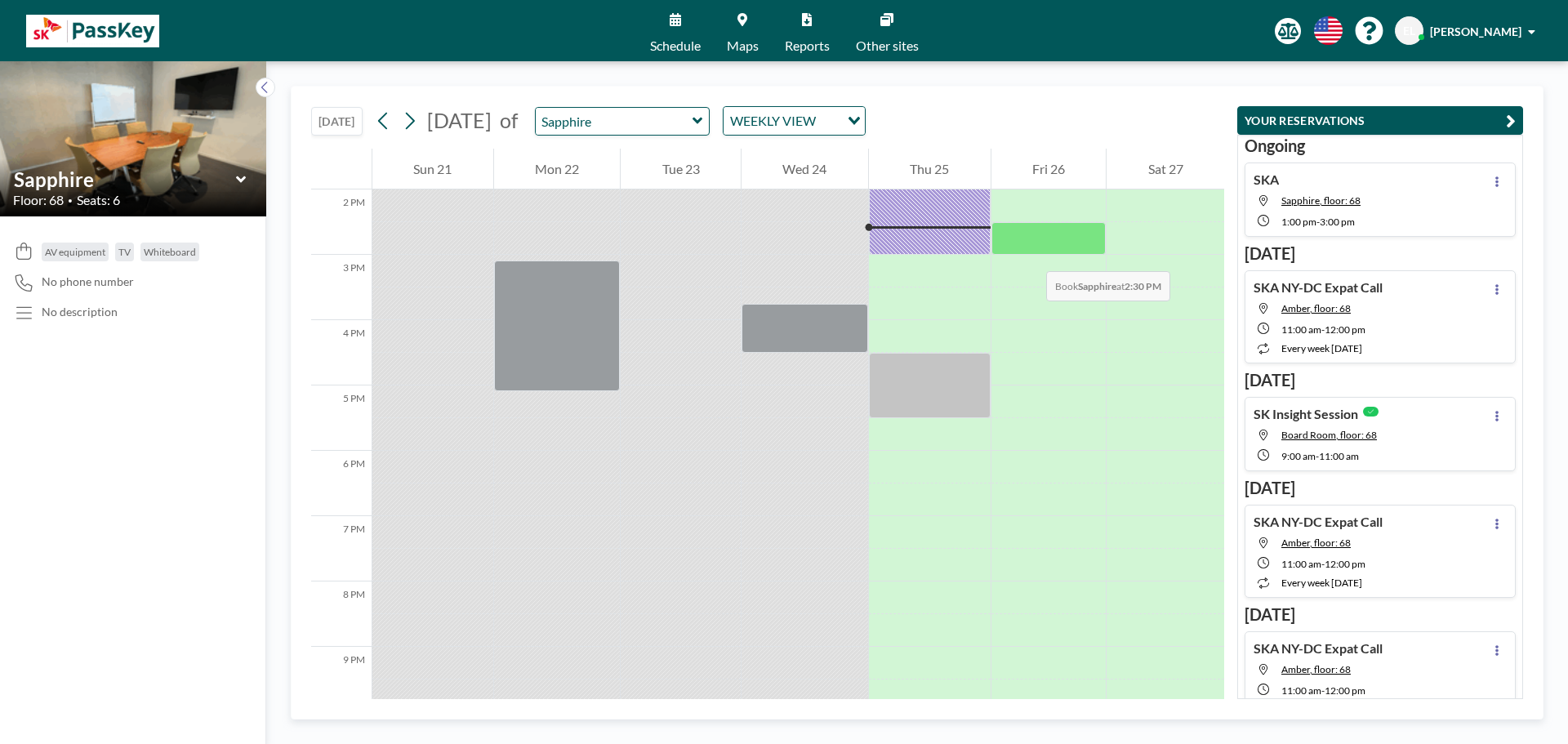
scroll to position [833, 0]
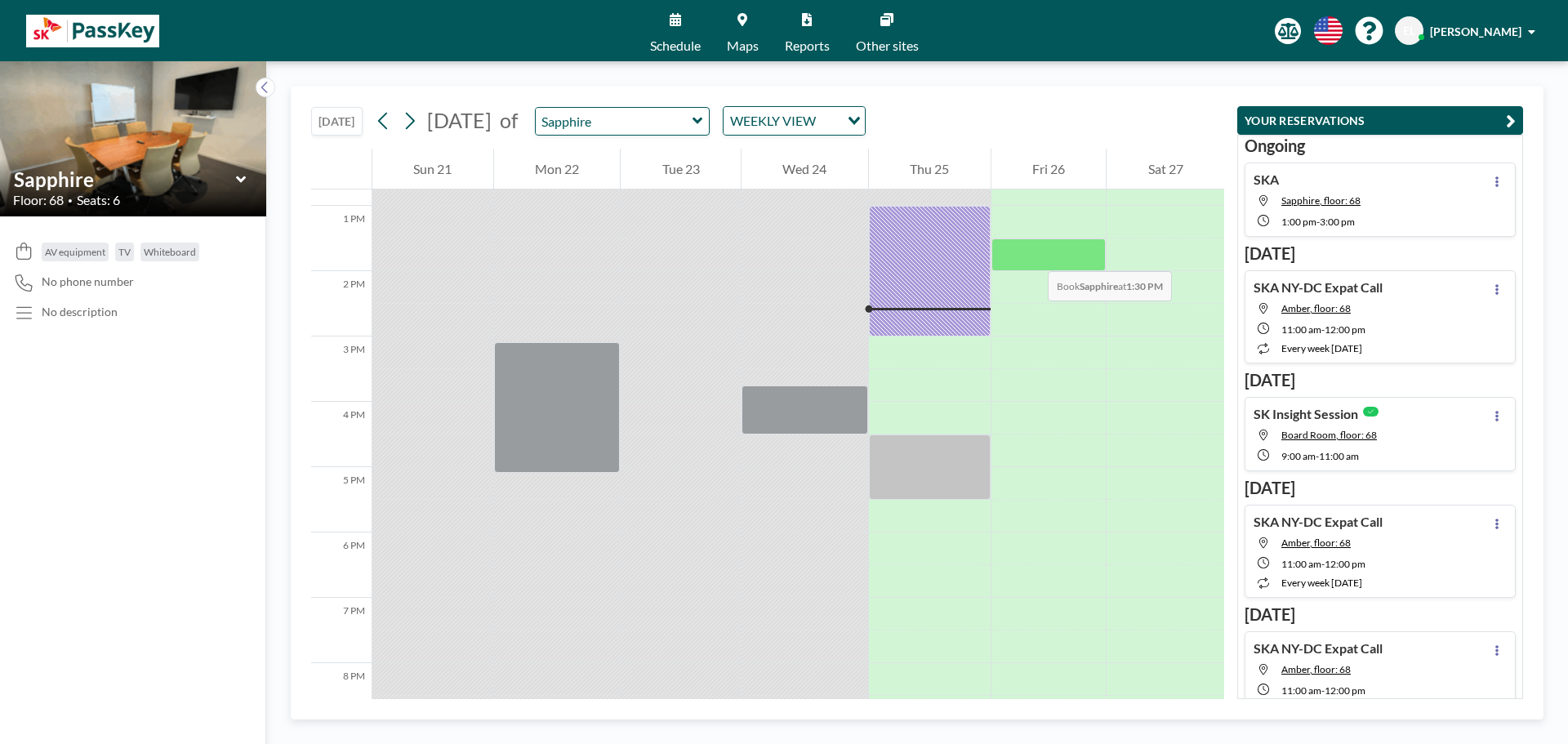
click at [1032, 255] on div at bounding box center [1049, 255] width 115 height 33
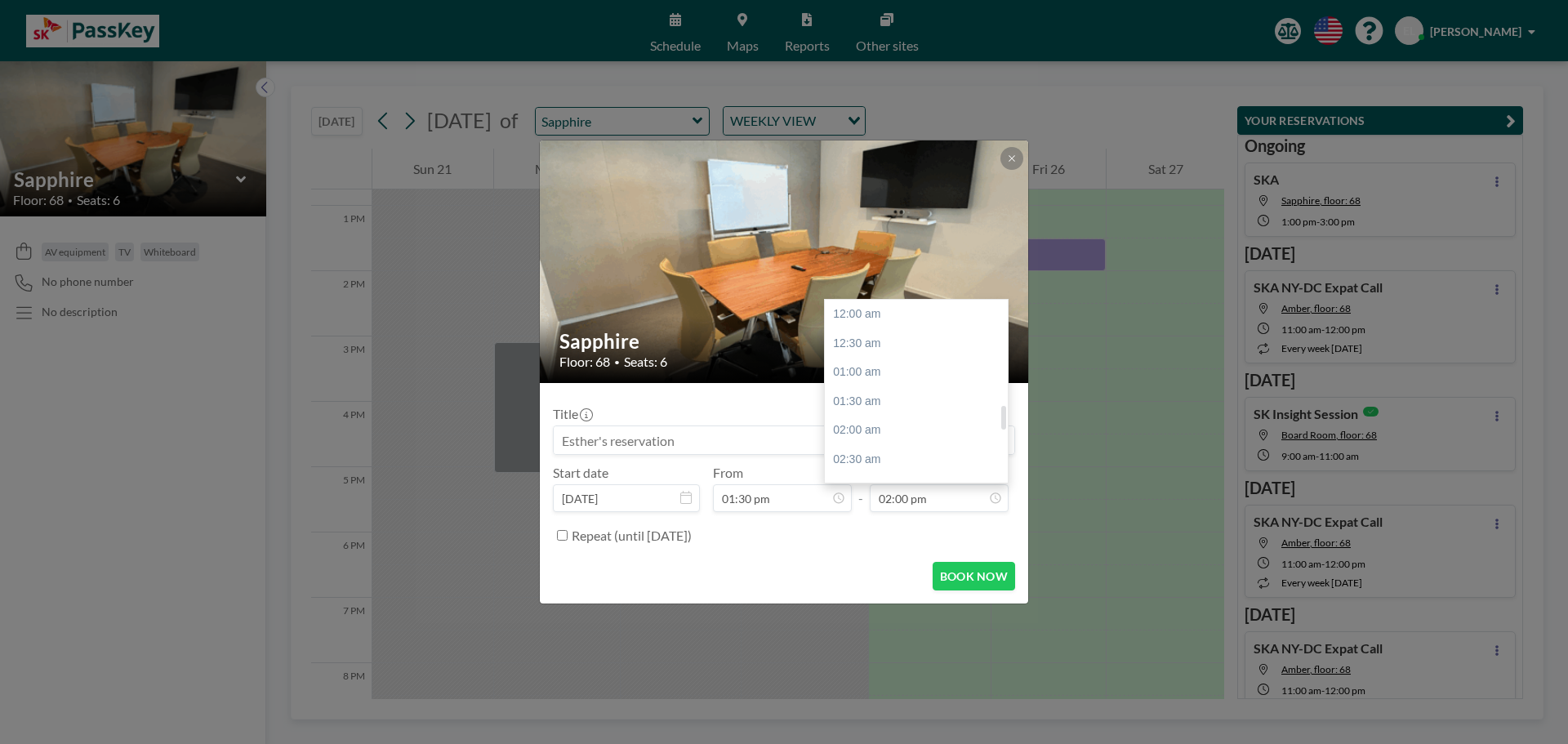
scroll to position [814, 0]
click at [897, 401] on div "03:30 pm" at bounding box center [920, 401] width 191 height 29
type input "03:30 pm"
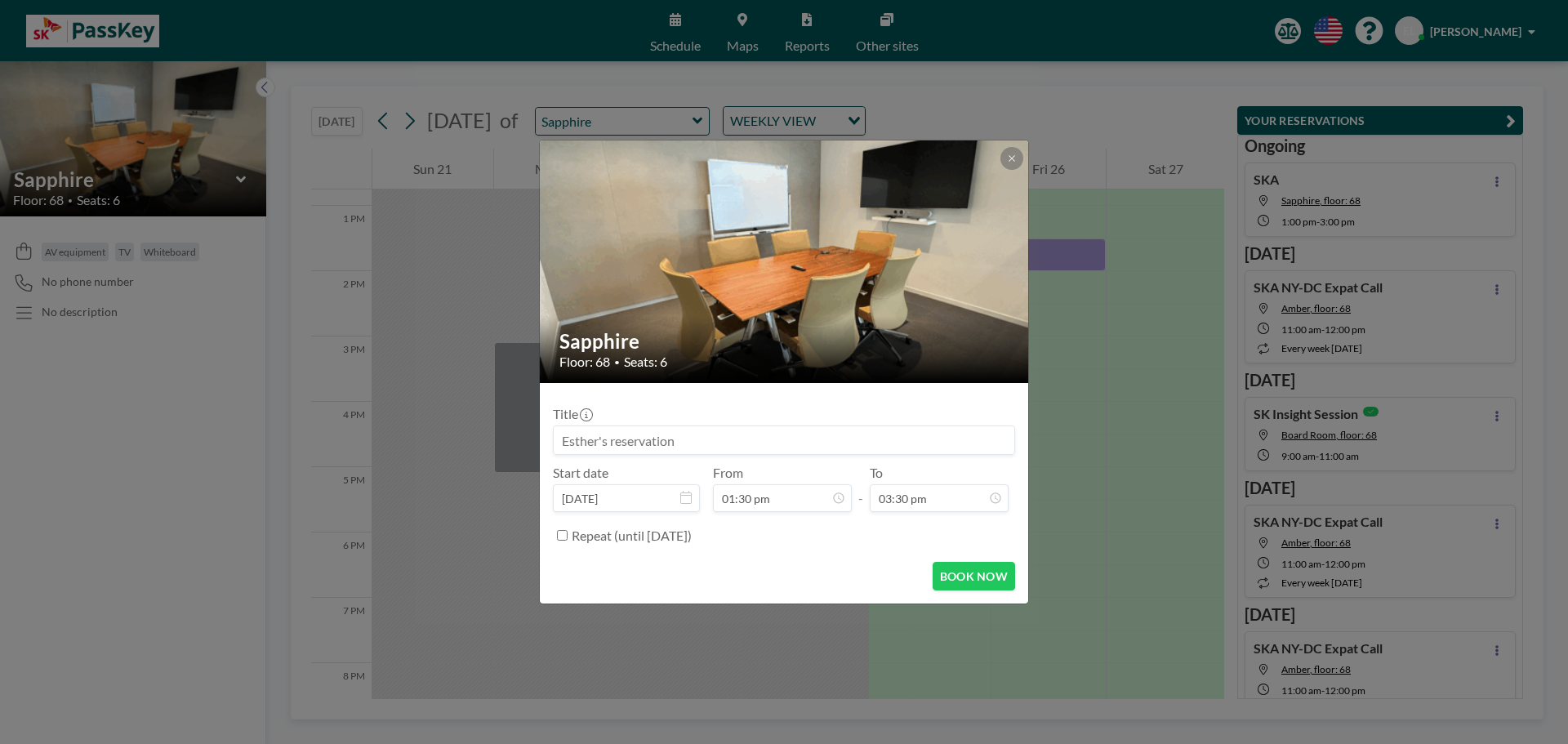
scroll to position [785, 0]
click at [757, 437] on input at bounding box center [784, 440] width 461 height 28
type input "SKA-[PERSON_NAME] [PERSON_NAME]"
click at [964, 551] on form "Title SKA-[PERSON_NAME] [PERSON_NAME] Start date [DATE] From 01:30 pm - To 03:3…" at bounding box center [784, 493] width 488 height 220
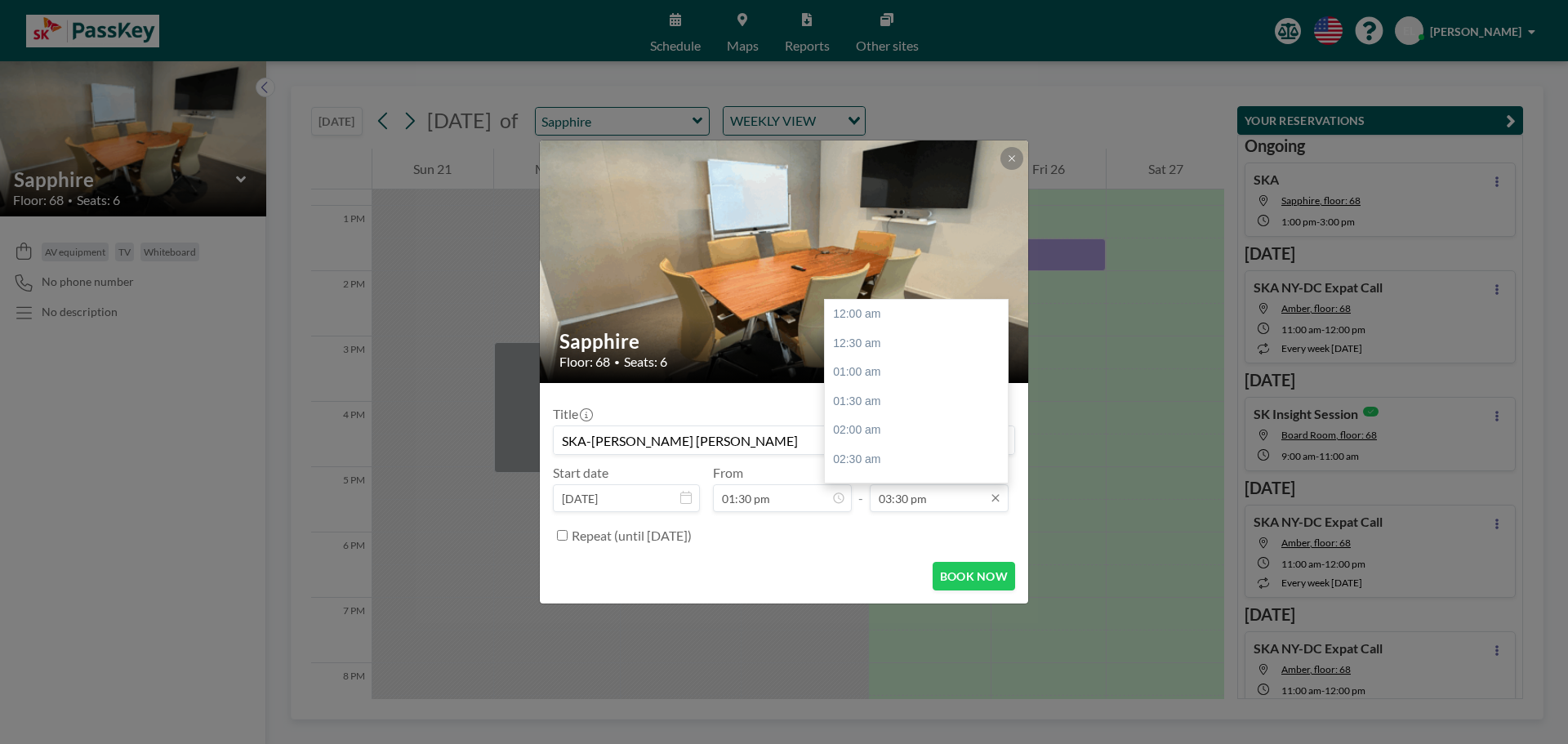
click at [948, 507] on input "03:30 pm" at bounding box center [939, 498] width 139 height 28
click at [862, 376] on div "04:30 pm" at bounding box center [920, 373] width 191 height 29
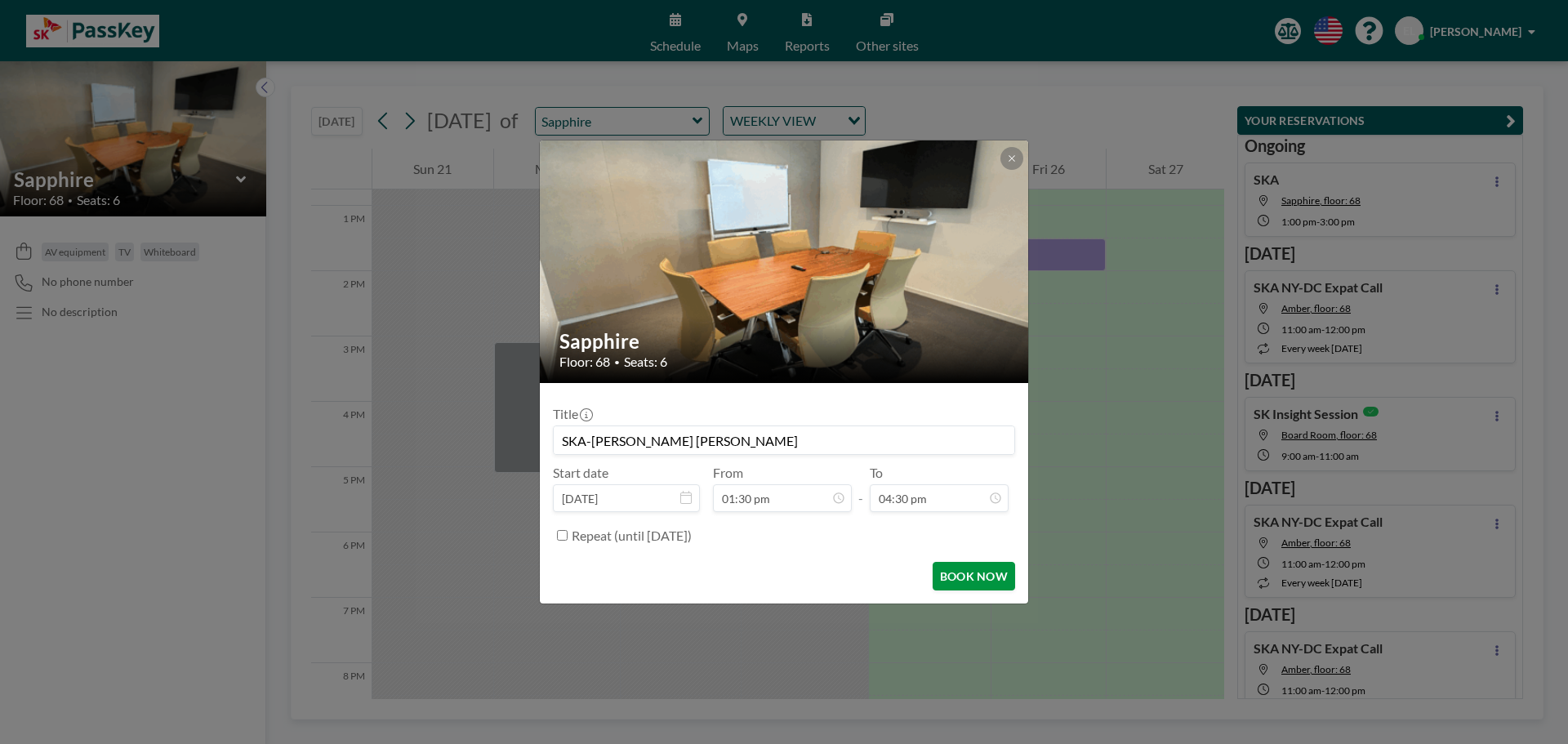
scroll to position [960, 0]
click at [985, 572] on button "BOOK NOW" at bounding box center [974, 576] width 83 height 29
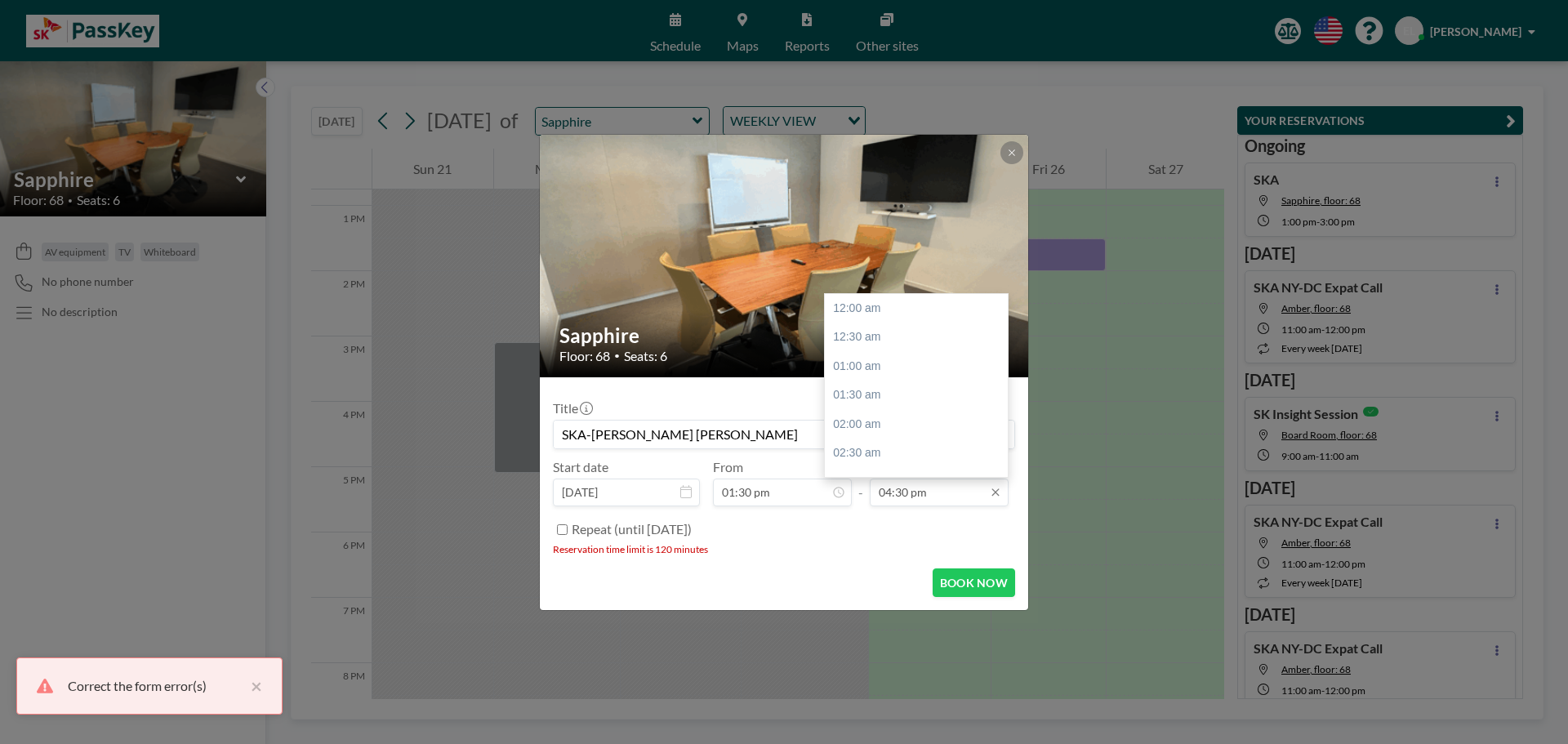
click at [908, 489] on input "04:30 pm" at bounding box center [939, 492] width 139 height 28
click at [870, 360] on div "04:00 pm" at bounding box center [920, 361] width 191 height 29
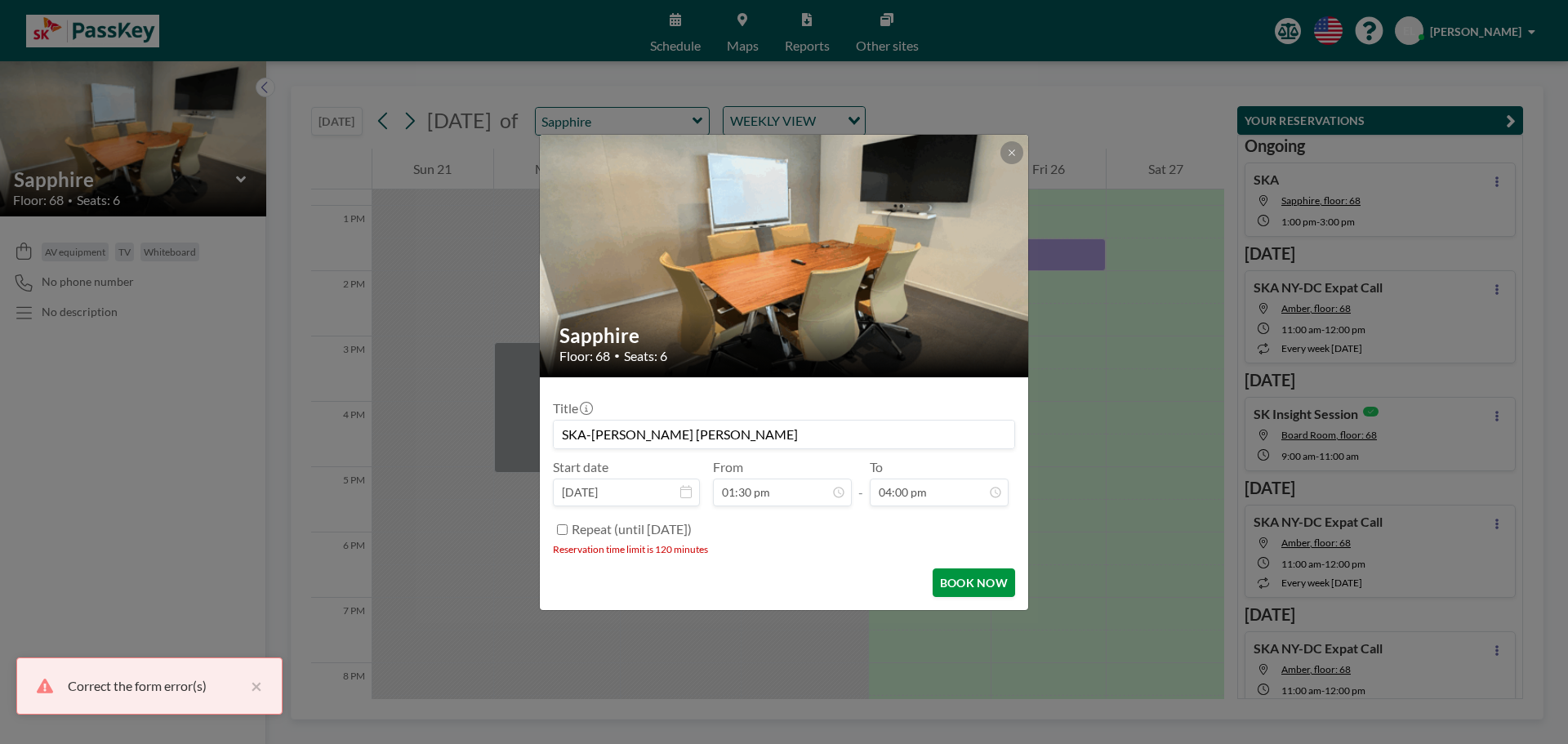
scroll to position [930, 0]
click at [970, 592] on button "BOOK NOW" at bounding box center [974, 582] width 83 height 29
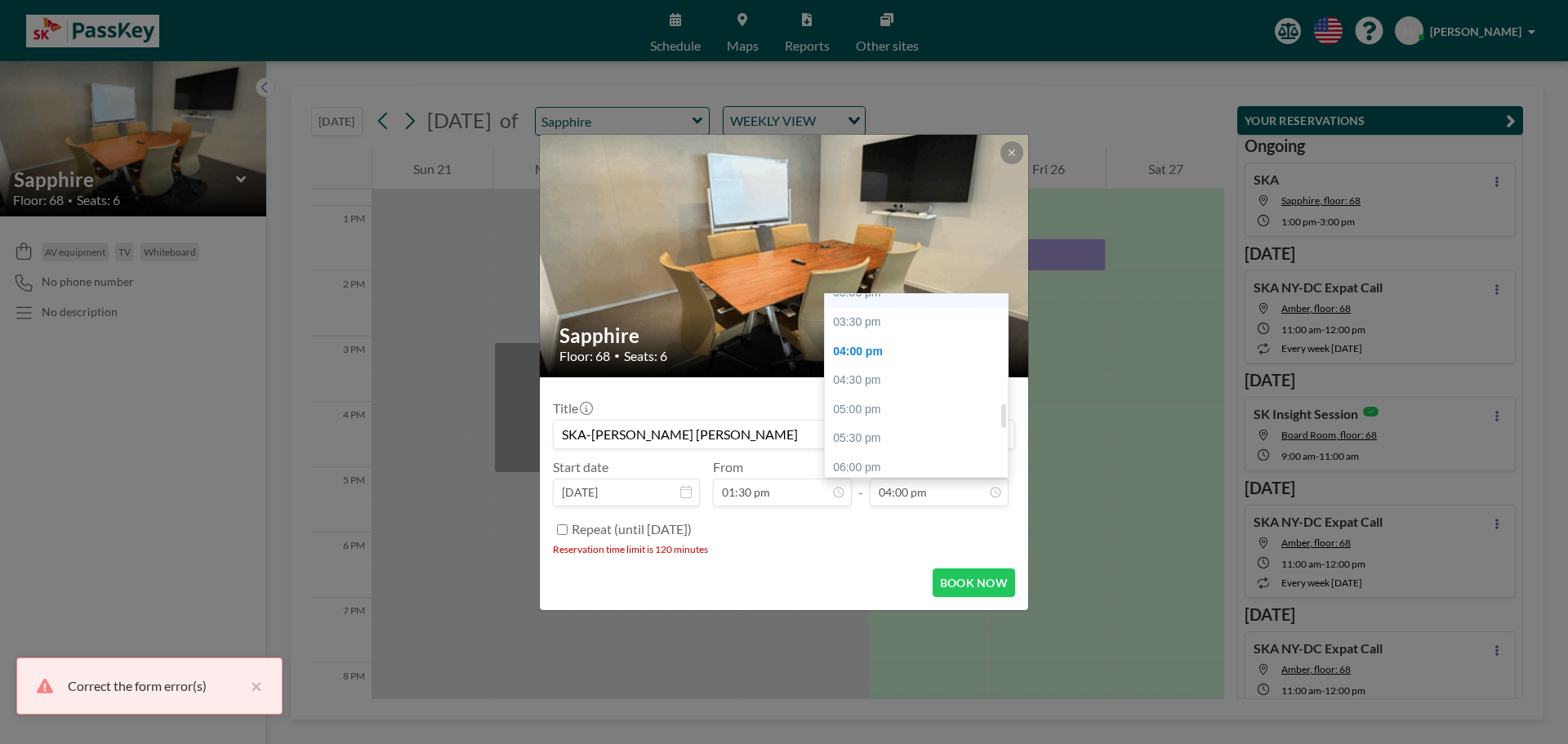
scroll to position [848, 0]
click at [874, 363] on div "03:30 pm" at bounding box center [920, 361] width 191 height 29
type input "03:30 pm"
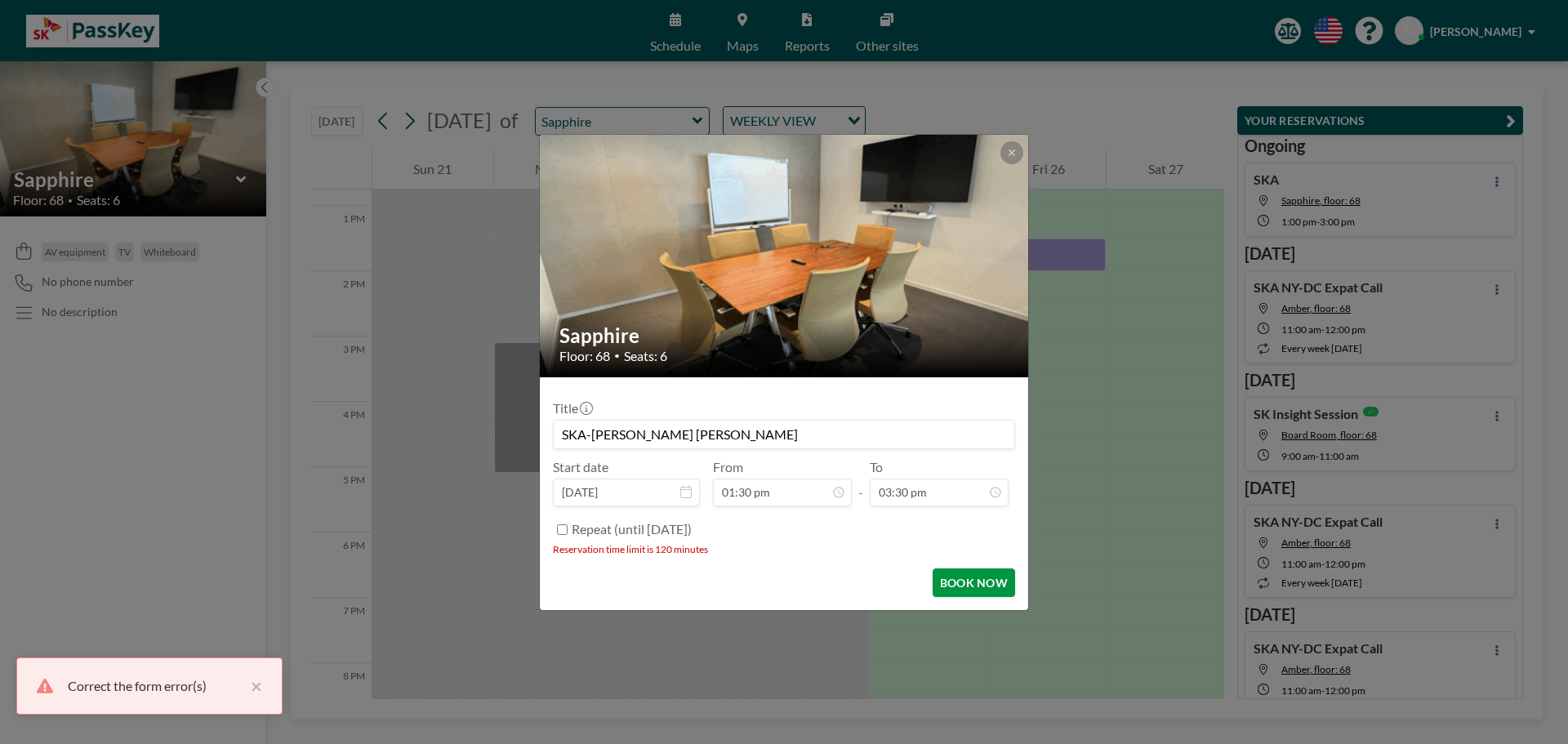
scroll to position [901, 0]
click at [966, 582] on button "BOOK NOW" at bounding box center [974, 582] width 83 height 29
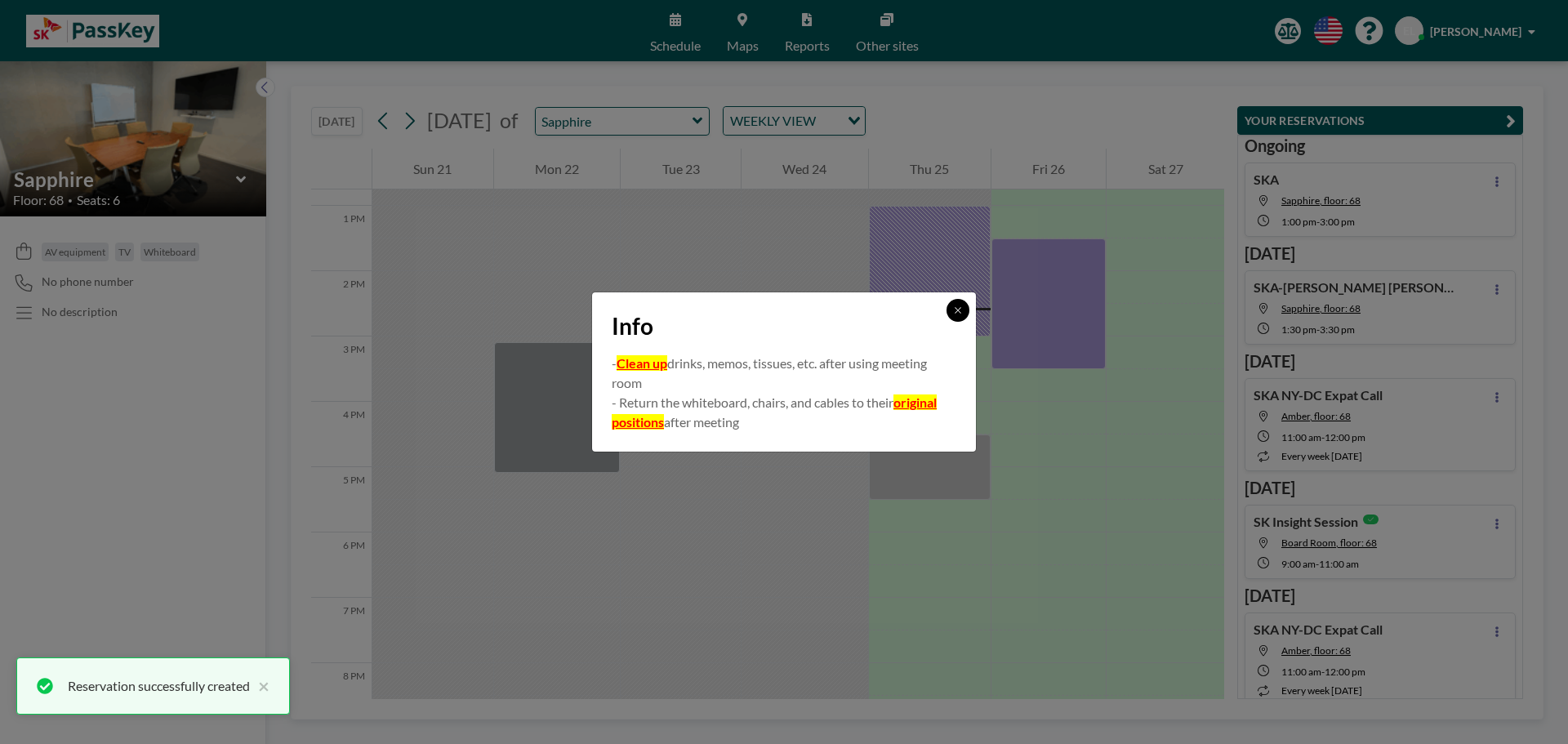
click at [962, 321] on button at bounding box center [957, 309] width 23 height 23
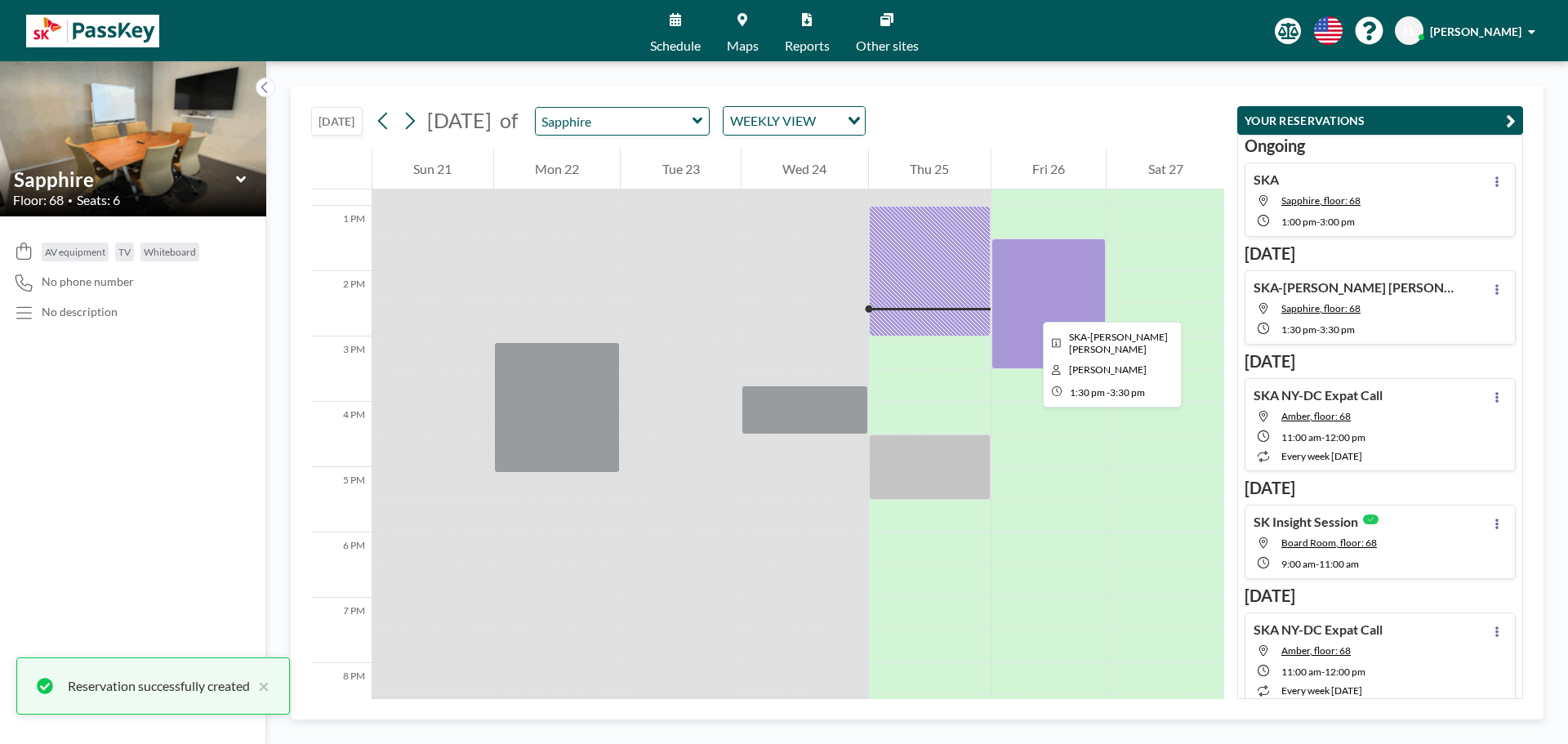
click at [1041, 304] on div at bounding box center [1049, 304] width 115 height 131
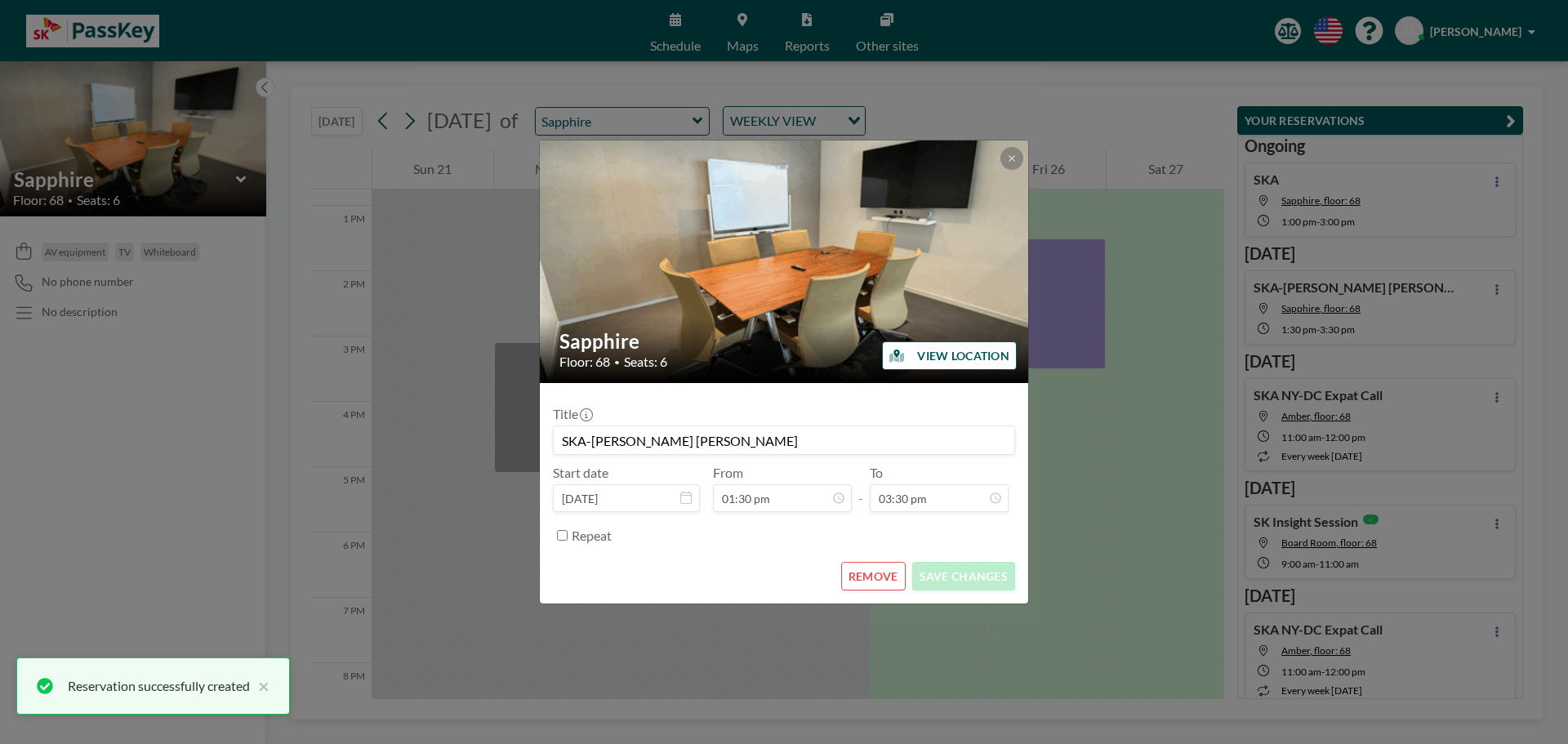
scroll to position [785, 0]
click at [965, 339] on h2 "Sapphire" at bounding box center [785, 341] width 451 height 24
click at [969, 345] on button "VIEW LOCATION" at bounding box center [949, 356] width 135 height 29
